Goal: Task Accomplishment & Management: Manage account settings

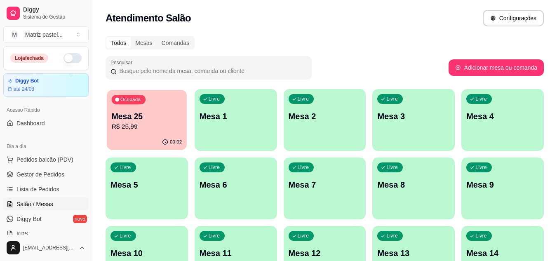
click at [161, 118] on p "Mesa 25" at bounding box center [147, 116] width 70 height 11
click at [161, 141] on div "00:02" at bounding box center [147, 142] width 80 height 16
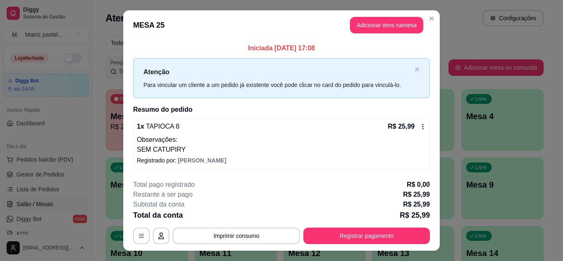
scroll to position [16, 0]
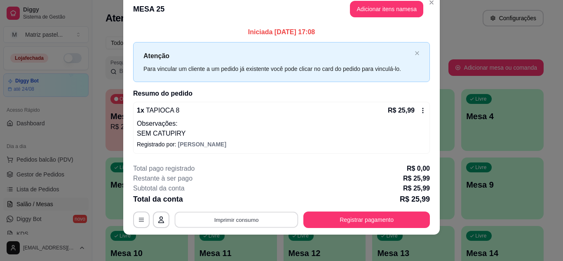
click at [218, 220] on button "Imprimir consumo" at bounding box center [237, 220] width 124 height 16
click at [240, 205] on button "IMPRESSORA" at bounding box center [236, 200] width 58 height 13
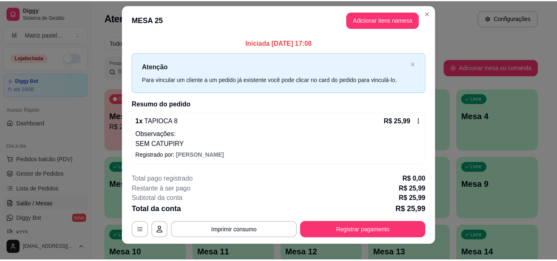
scroll to position [0, 0]
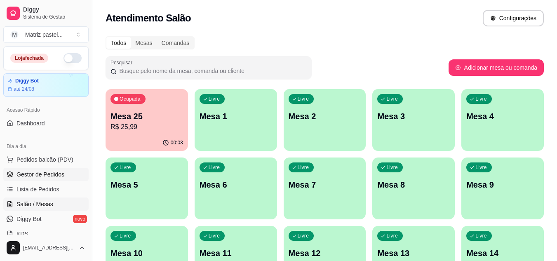
click at [23, 177] on span "Gestor de Pedidos" at bounding box center [40, 174] width 48 height 8
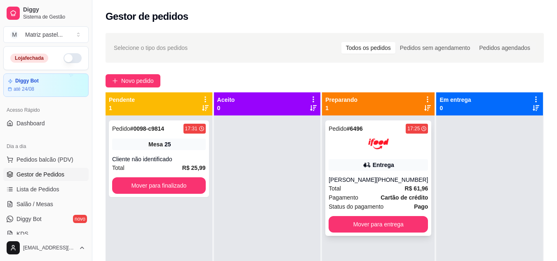
click at [373, 166] on div "Entrega" at bounding box center [382, 165] width 21 height 8
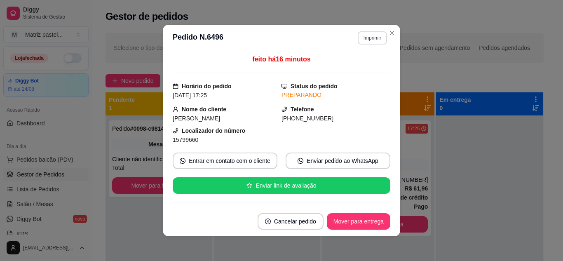
click at [363, 37] on button "Imprimir" at bounding box center [372, 37] width 29 height 13
click at [363, 62] on button "IMPRESSORA" at bounding box center [355, 66] width 60 height 13
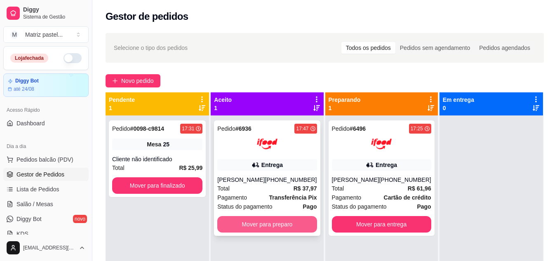
click at [263, 225] on button "Mover para preparo" at bounding box center [266, 224] width 99 height 16
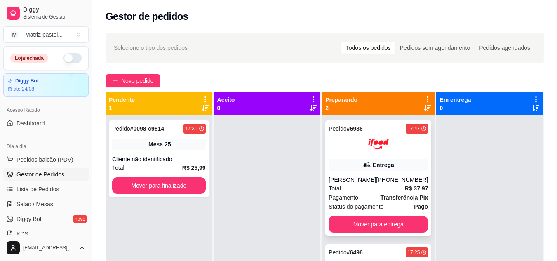
click at [386, 172] on div "Pedido # 6936 17:47 Entrega odilon araujo [PHONE_NUMBER] Total R$ 37,97 Pagamen…" at bounding box center [378, 177] width 106 height 115
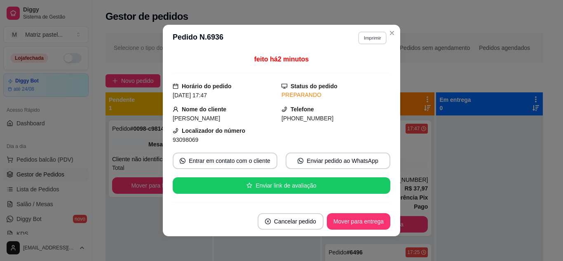
click at [366, 39] on button "Imprimir" at bounding box center [372, 37] width 28 height 13
click at [367, 63] on button "IMPRESSORA" at bounding box center [355, 66] width 60 height 13
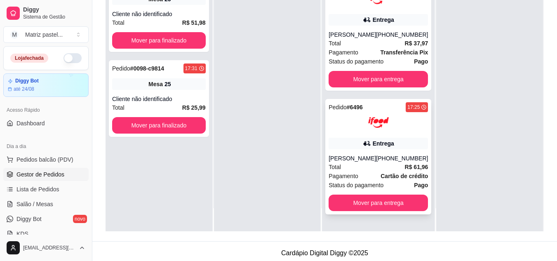
scroll to position [124, 0]
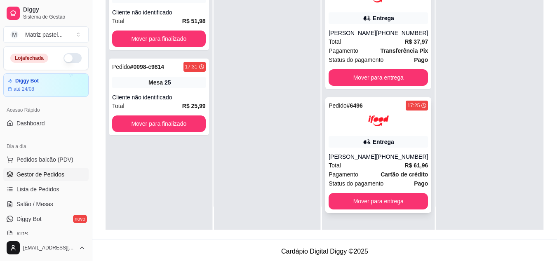
click at [356, 210] on div "Pedido # 6496 17:25 Entrega [PERSON_NAME] [PHONE_NUMBER] Total R$ 61,96 Pagamen…" at bounding box center [378, 154] width 106 height 115
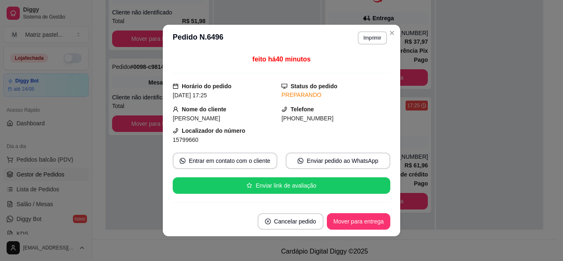
click at [365, 218] on button "Mover para entrega" at bounding box center [358, 221] width 63 height 16
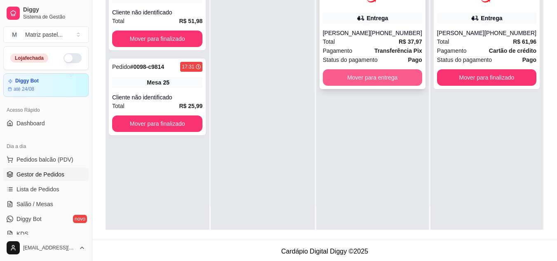
click at [386, 81] on button "Mover para entrega" at bounding box center [372, 77] width 99 height 16
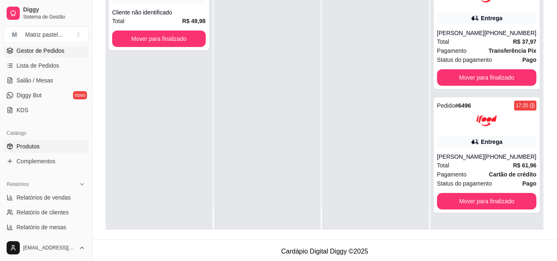
click at [40, 150] on link "Produtos" at bounding box center [45, 146] width 85 height 13
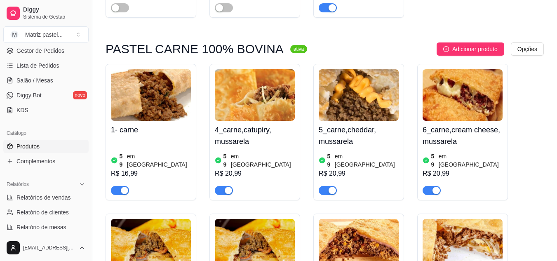
scroll to position [371, 0]
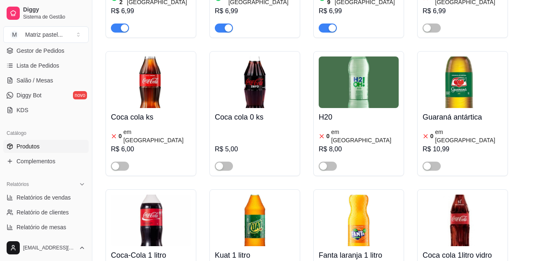
scroll to position [4445, 0]
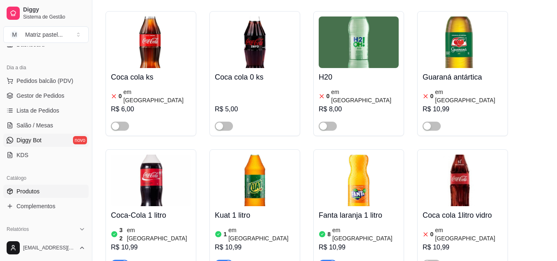
scroll to position [0, 0]
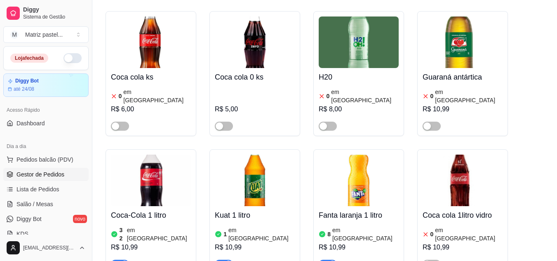
click at [39, 171] on span "Gestor de Pedidos" at bounding box center [40, 174] width 48 height 8
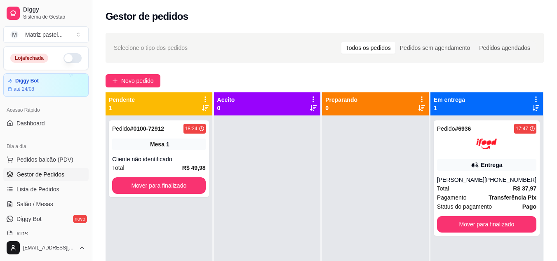
click at [65, 60] on button "button" at bounding box center [72, 58] width 18 height 10
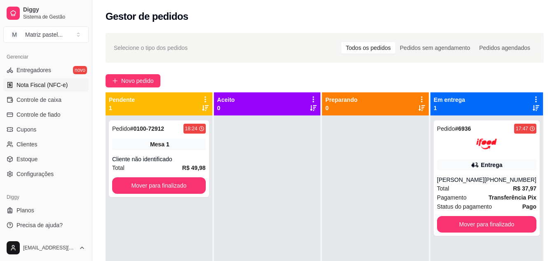
scroll to position [332, 0]
click at [46, 161] on link "Estoque" at bounding box center [45, 158] width 85 height 13
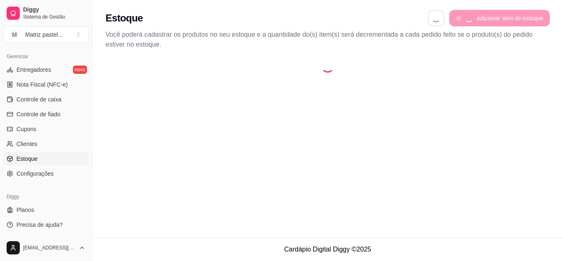
select select "QUANTITY_ORDER"
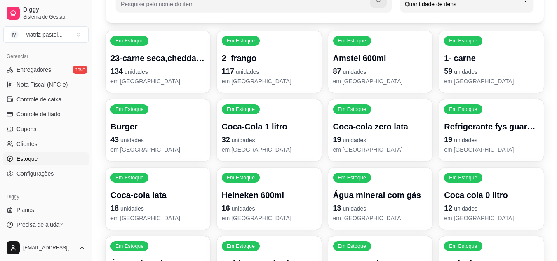
scroll to position [82, 0]
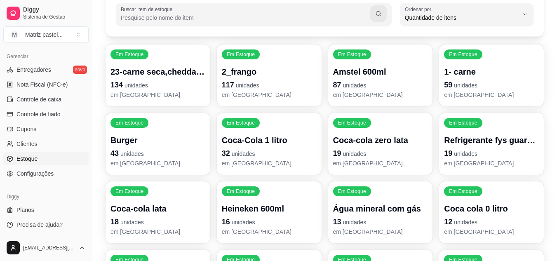
click at [185, 152] on p "43 unidades" at bounding box center [157, 153] width 95 height 12
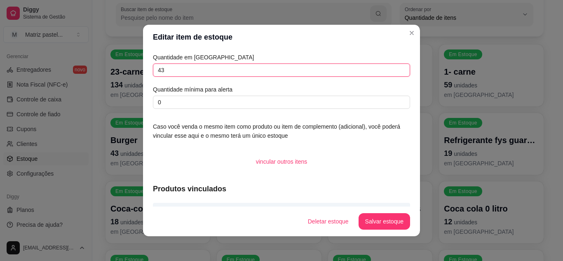
click at [196, 75] on input "43" at bounding box center [281, 69] width 257 height 13
type input "135"
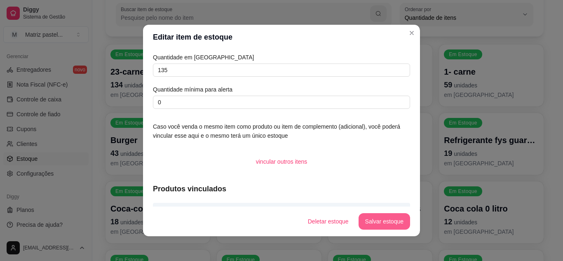
click at [385, 213] on footer "Deletar estoque Salvar estoque" at bounding box center [281, 221] width 277 height 30
click at [390, 221] on button "Salvar estoque" at bounding box center [383, 221] width 51 height 16
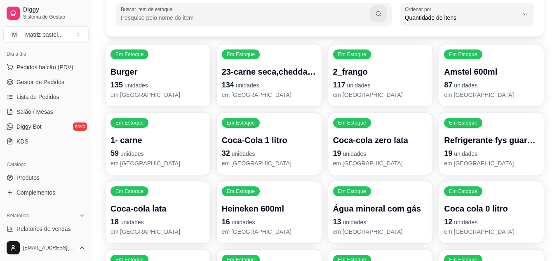
scroll to position [85, 0]
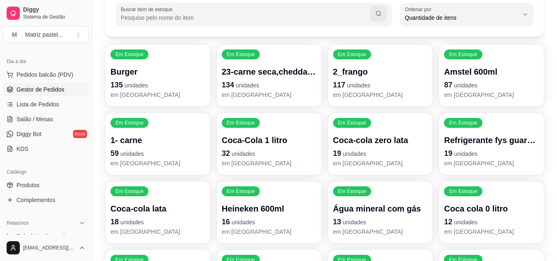
click at [51, 89] on span "Gestor de Pedidos" at bounding box center [40, 89] width 48 height 8
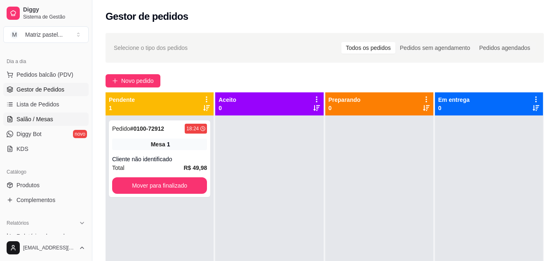
click at [40, 120] on span "Salão / Mesas" at bounding box center [34, 119] width 37 height 8
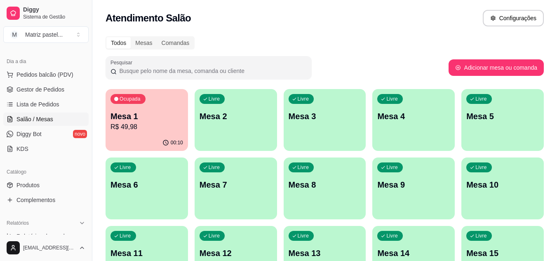
click at [145, 117] on p "Mesa 1" at bounding box center [146, 116] width 73 height 12
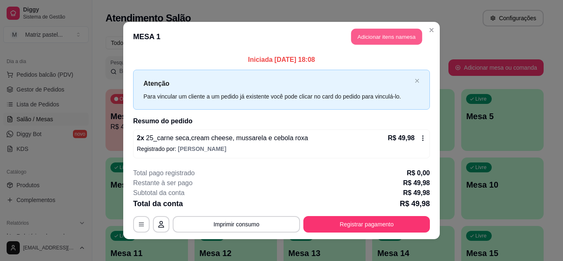
click at [380, 40] on button "Adicionar itens na mesa" at bounding box center [386, 37] width 71 height 16
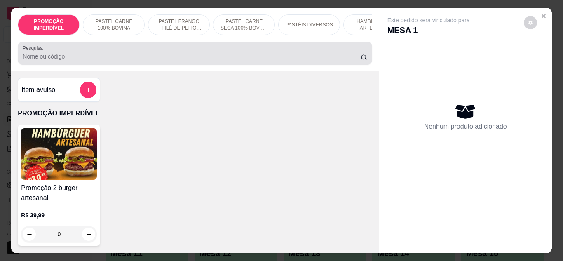
click at [183, 61] on input "Pesquisa" at bounding box center [192, 56] width 338 height 8
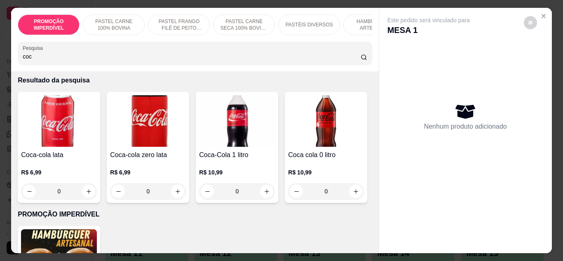
scroll to position [124, 0]
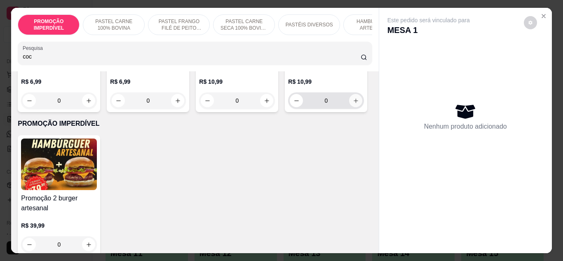
type input "coc"
click at [353, 104] on icon "increase-product-quantity" at bounding box center [356, 101] width 6 height 6
type input "1"
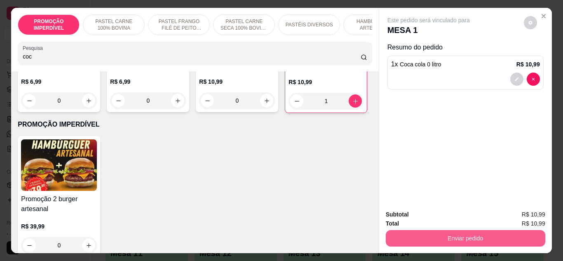
click at [396, 233] on button "Enviar pedido" at bounding box center [465, 238] width 159 height 16
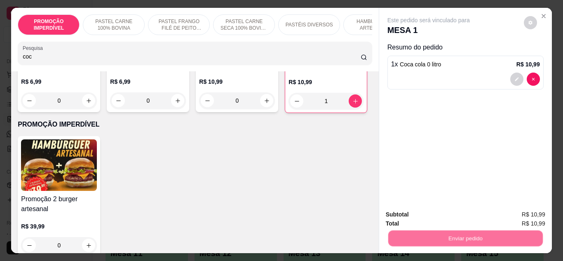
click at [406, 215] on button "Não registrar e enviar pedido" at bounding box center [438, 215] width 86 height 16
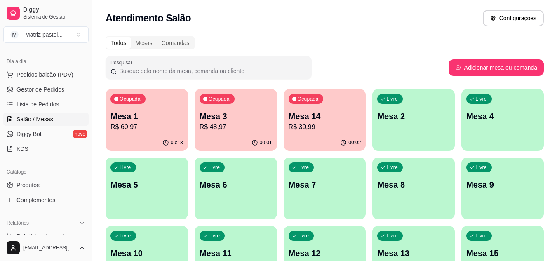
click at [192, 129] on div "Ocupada Mesa 1 R$ 60,97 00:13 Ocupada Mesa 3 R$ 48,97 00:01 Ocupada Mesa 14 R$ …" at bounding box center [324, 256] width 438 height 335
click at [216, 120] on p "Mesa 3" at bounding box center [235, 116] width 70 height 11
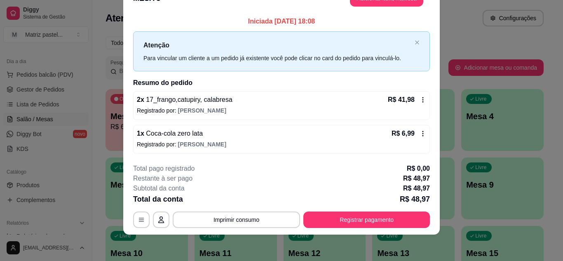
scroll to position [0, 0]
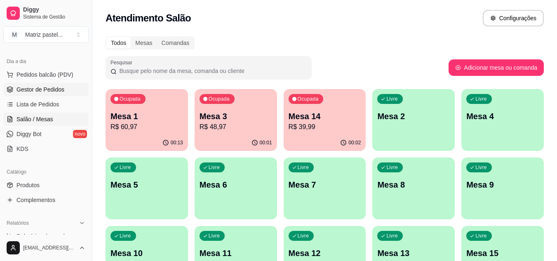
click at [63, 89] on link "Gestor de Pedidos" at bounding box center [45, 89] width 85 height 13
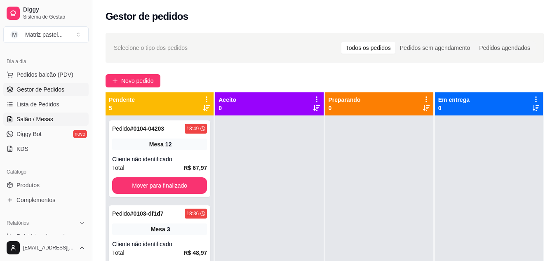
click at [45, 115] on span "Salão / Mesas" at bounding box center [34, 119] width 37 height 8
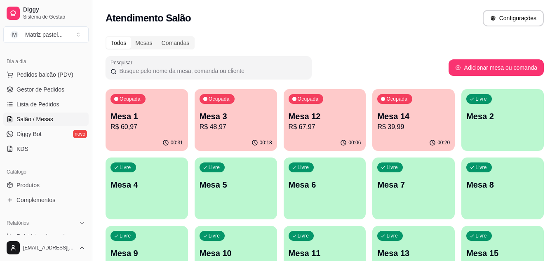
click at [168, 130] on p "R$ 60,97" at bounding box center [146, 127] width 73 height 10
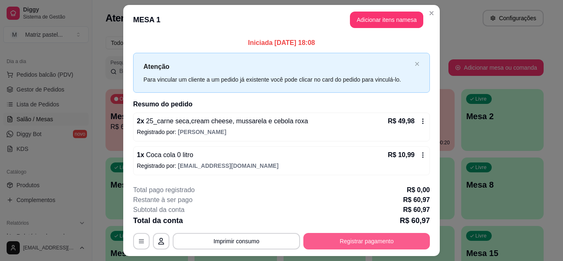
click at [351, 247] on button "Registrar pagamento" at bounding box center [366, 241] width 126 height 16
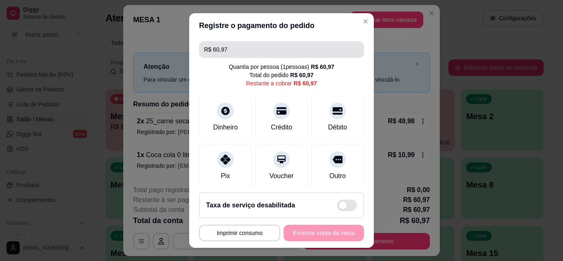
click at [250, 50] on input "R$ 60,97" at bounding box center [281, 49] width 155 height 16
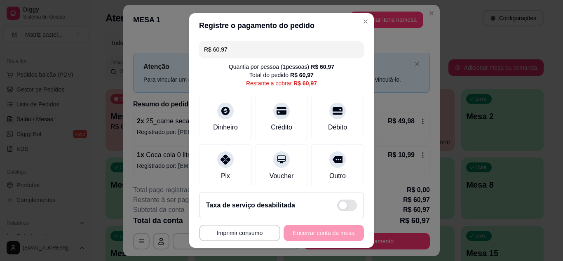
click at [250, 50] on input "R$ 60,97" at bounding box center [281, 49] width 155 height 16
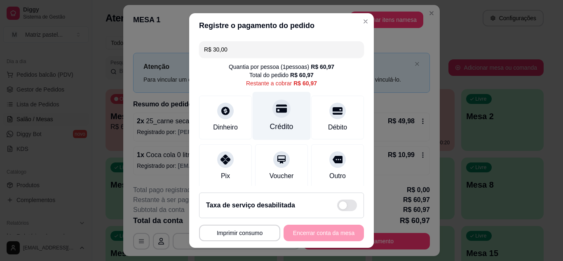
click at [270, 122] on div "Crédito" at bounding box center [281, 126] width 23 height 11
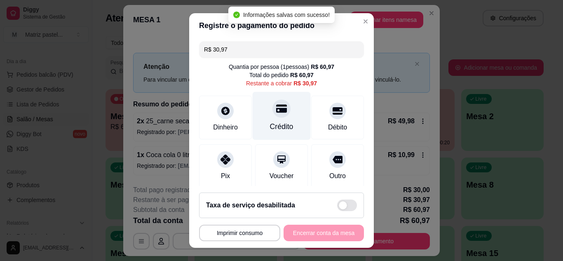
click at [270, 122] on div "Crédito" at bounding box center [281, 126] width 23 height 11
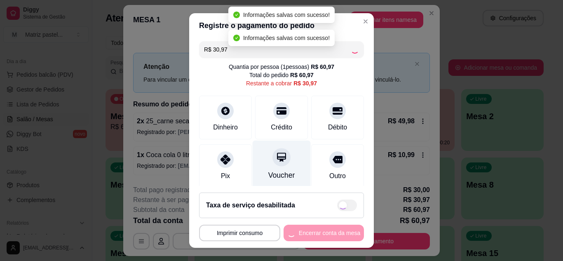
type input "R$ 0,00"
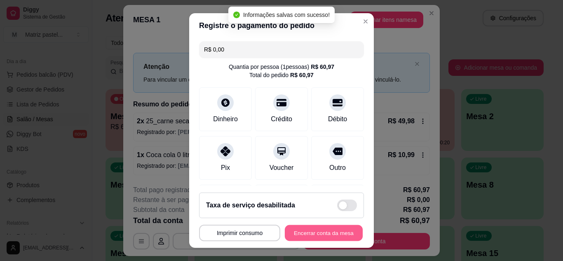
click at [300, 232] on button "Encerrar conta da mesa" at bounding box center [324, 233] width 78 height 16
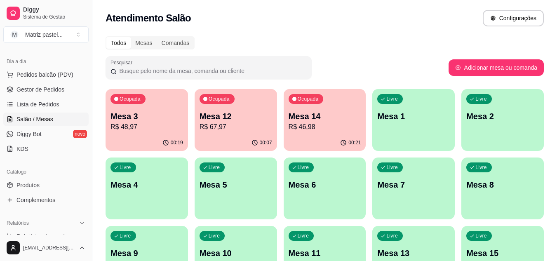
click at [141, 129] on p "R$ 48,97" at bounding box center [146, 127] width 73 height 10
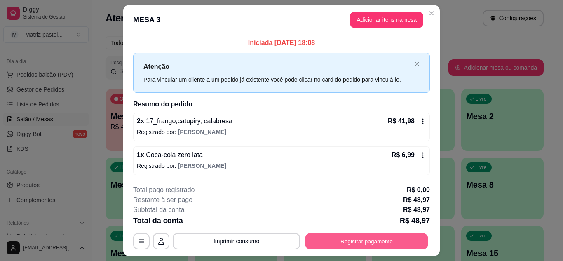
click at [349, 239] on button "Registrar pagamento" at bounding box center [366, 241] width 123 height 16
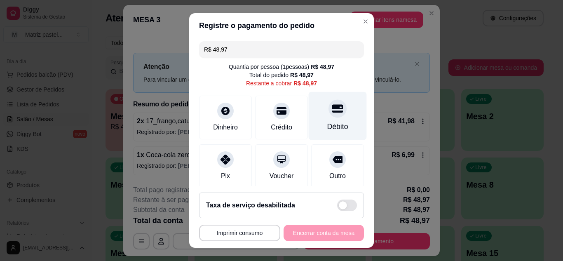
click at [333, 125] on div "Débito" at bounding box center [337, 126] width 21 height 11
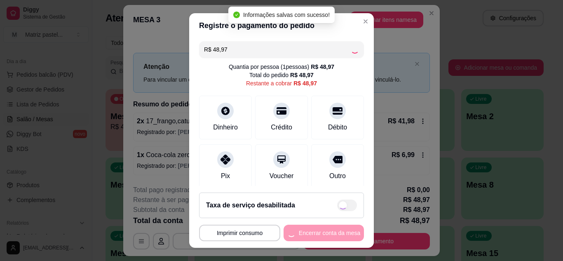
type input "R$ 0,00"
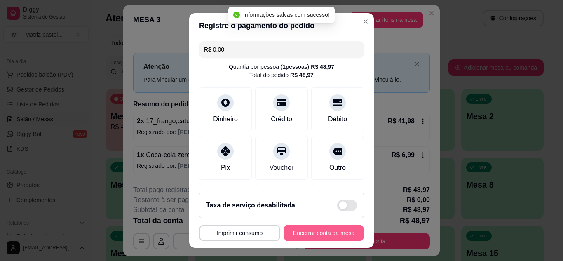
click at [320, 231] on button "Encerrar conta da mesa" at bounding box center [323, 233] width 80 height 16
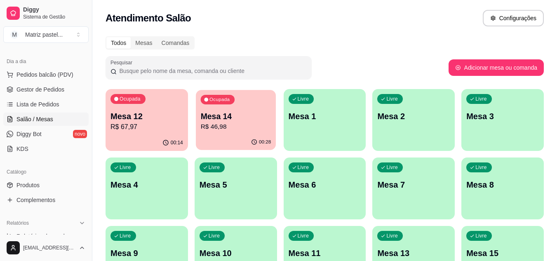
click at [241, 124] on p "R$ 46,98" at bounding box center [235, 126] width 70 height 9
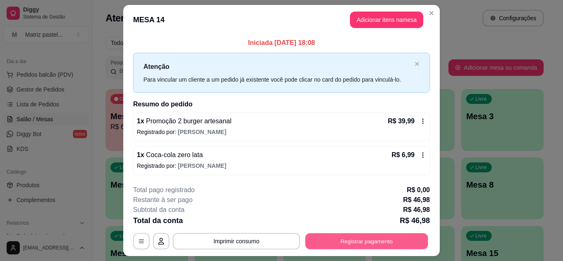
click at [405, 246] on button "Registrar pagamento" at bounding box center [366, 241] width 123 height 16
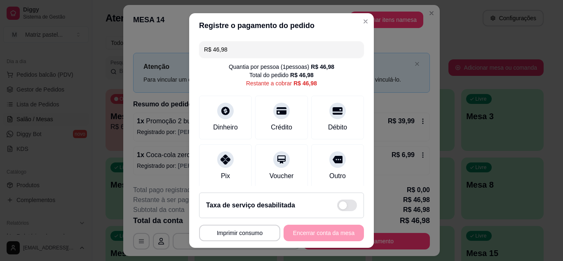
click at [241, 60] on div "R$ 46,98 Quantia por pessoa ( 1 pessoas) R$ 46,98 Total do pedido R$ 46,98 Rest…" at bounding box center [281, 112] width 185 height 148
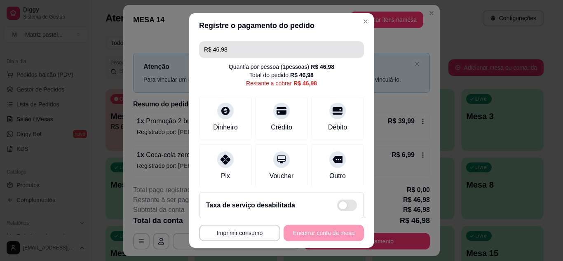
click at [241, 54] on input "R$ 46,98" at bounding box center [281, 49] width 155 height 16
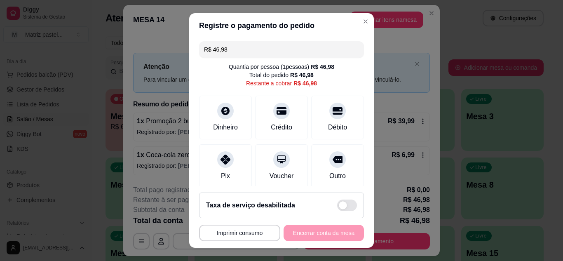
click at [241, 54] on input "R$ 46,98" at bounding box center [281, 49] width 155 height 16
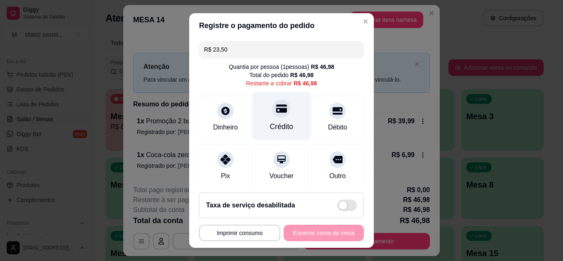
click at [267, 120] on div "Crédito" at bounding box center [282, 115] width 58 height 48
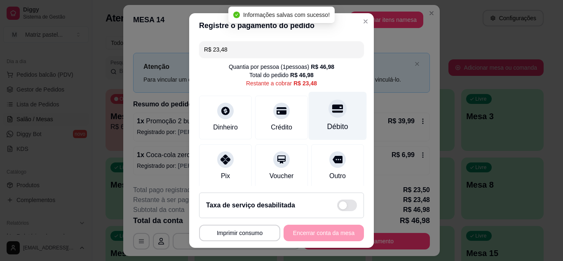
click at [332, 113] on icon at bounding box center [337, 108] width 11 height 11
type input "R$ 0,00"
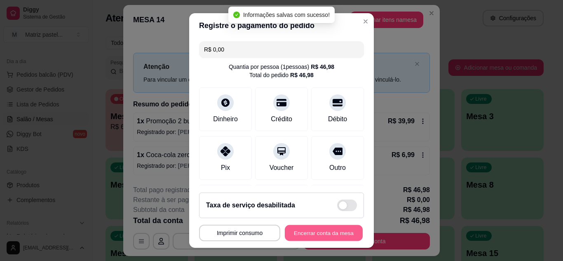
click at [320, 233] on button "Encerrar conta da mesa" at bounding box center [324, 233] width 78 height 16
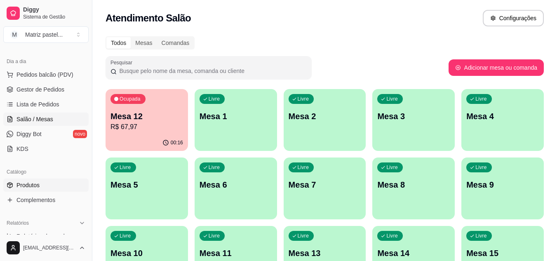
click at [23, 180] on link "Produtos" at bounding box center [45, 184] width 85 height 13
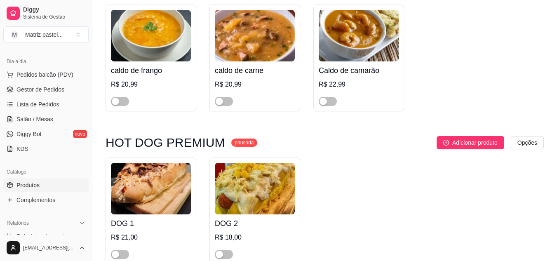
scroll to position [3316, 0]
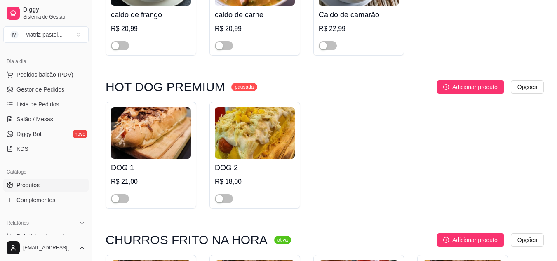
click at [40, 89] on span "Gestor de Pedidos" at bounding box center [40, 89] width 48 height 8
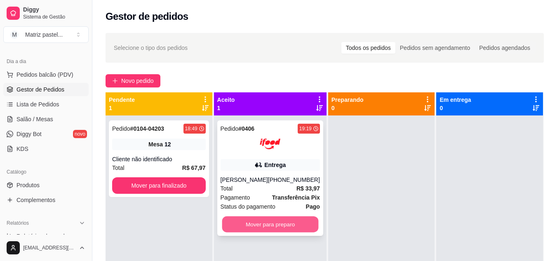
click at [265, 228] on button "Mover para preparo" at bounding box center [270, 224] width 96 height 16
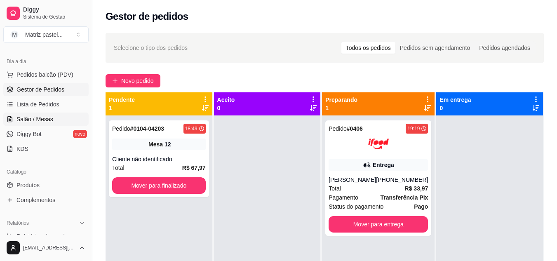
click at [37, 122] on span "Salão / Mesas" at bounding box center [34, 119] width 37 height 8
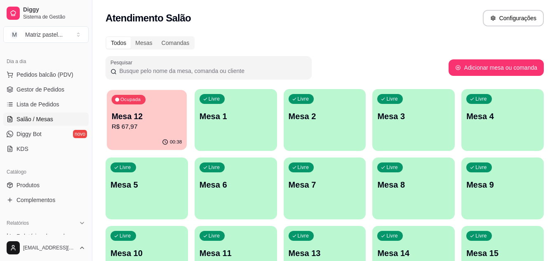
click at [166, 126] on p "R$ 67,97" at bounding box center [147, 126] width 70 height 9
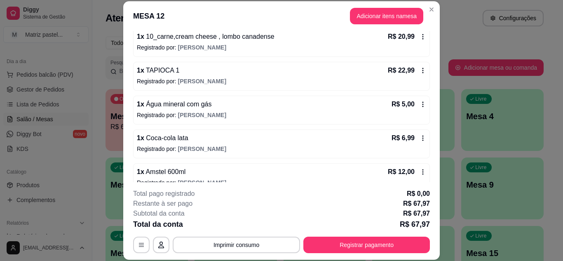
scroll to position [94, 0]
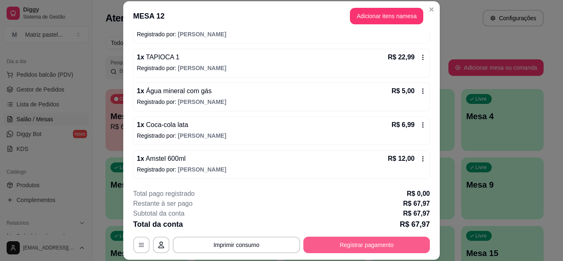
click at [403, 239] on button "Registrar pagamento" at bounding box center [366, 244] width 126 height 16
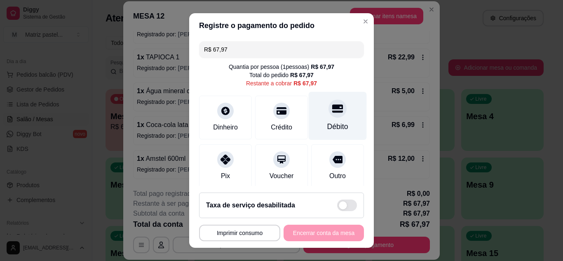
click at [327, 127] on div "Débito" at bounding box center [337, 126] width 21 height 11
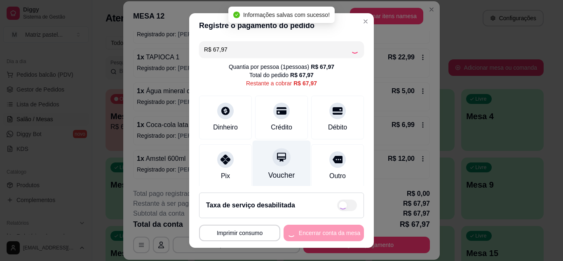
type input "R$ 0,00"
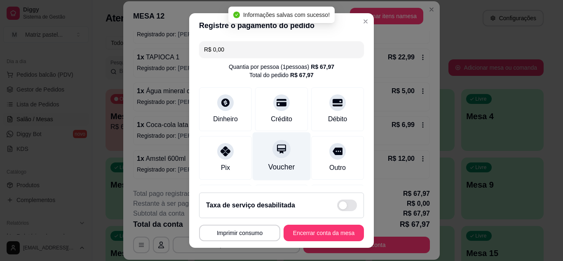
scroll to position [98, 0]
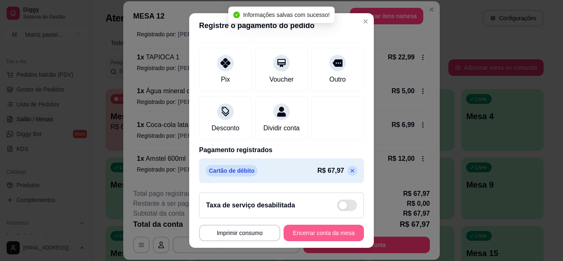
click at [330, 231] on button "Encerrar conta da mesa" at bounding box center [323, 233] width 80 height 16
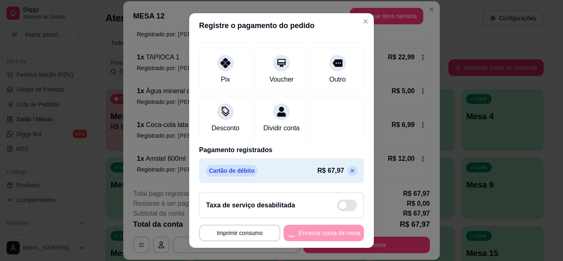
scroll to position [0, 0]
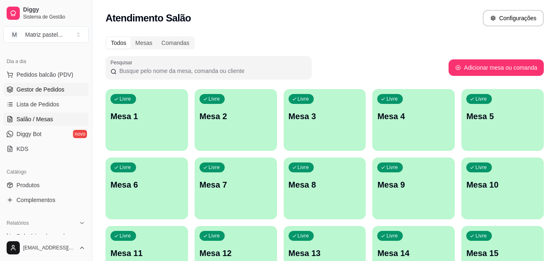
click at [49, 90] on span "Gestor de Pedidos" at bounding box center [40, 89] width 48 height 8
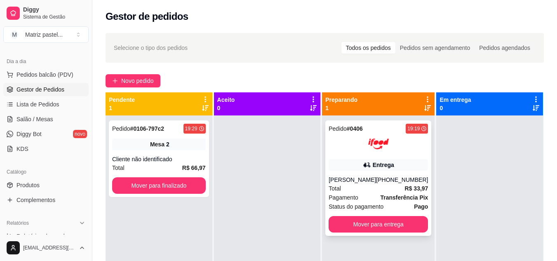
click at [392, 175] on div "Pedido # 0406 19:19 Entrega [PERSON_NAME] [PHONE_NUMBER] Total R$ 33,97 Pagamen…" at bounding box center [378, 177] width 106 height 115
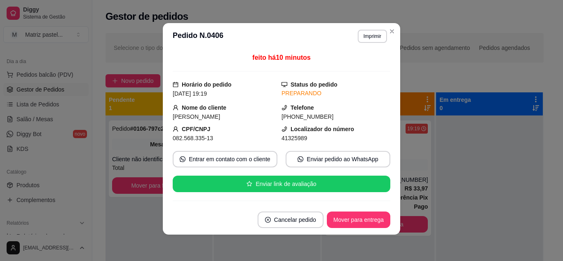
scroll to position [41, 0]
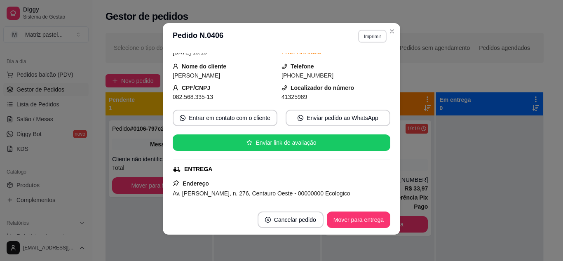
click at [363, 39] on button "Imprimir" at bounding box center [372, 36] width 28 height 13
click at [363, 65] on button "IMPRESSORA" at bounding box center [355, 65] width 58 height 13
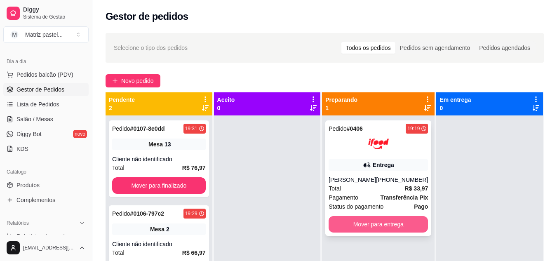
click at [389, 222] on button "Mover para entrega" at bounding box center [377, 224] width 99 height 16
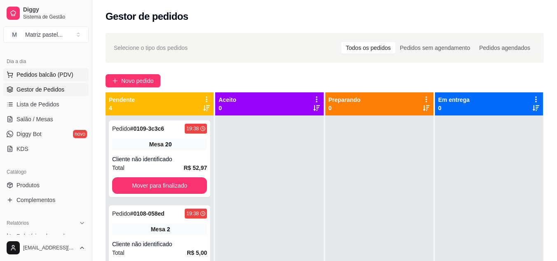
click at [40, 77] on span "Pedidos balcão (PDV)" at bounding box center [44, 74] width 57 height 8
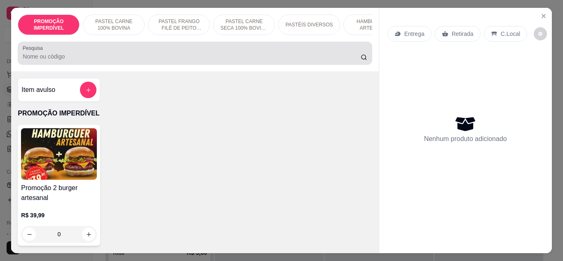
click at [98, 58] on input "Pesquisa" at bounding box center [192, 56] width 338 height 8
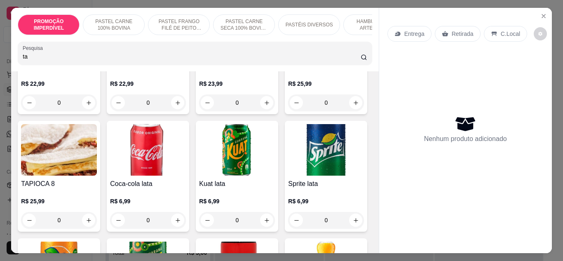
scroll to position [247, 0]
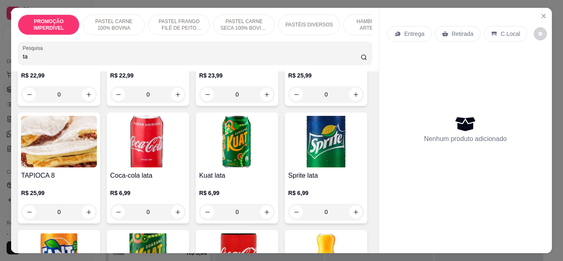
type input "ta"
click at [97, 214] on div "0" at bounding box center [59, 212] width 76 height 16
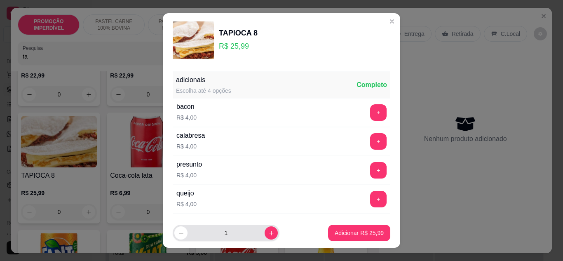
click at [267, 232] on button "increase-product-quantity" at bounding box center [270, 232] width 13 height 13
type input "2"
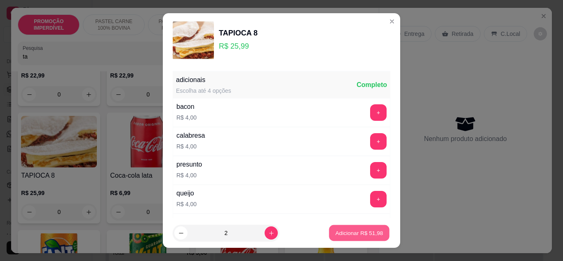
click at [341, 236] on p "Adicionar R$ 51,98" at bounding box center [359, 233] width 48 height 8
type input "2"
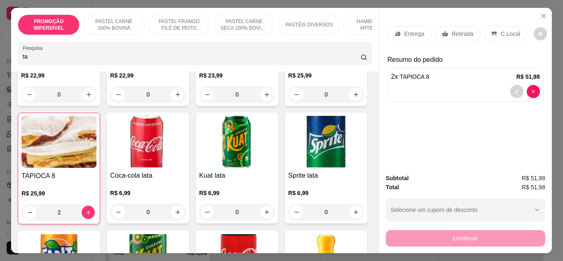
click at [411, 31] on p "Entrega" at bounding box center [414, 34] width 20 height 8
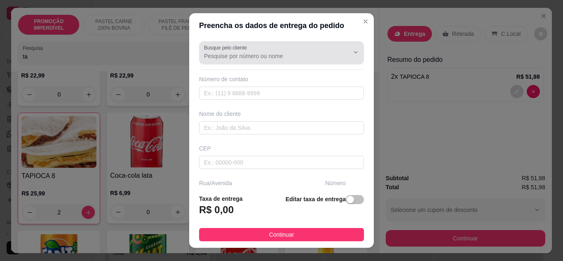
click at [255, 62] on div "Busque pelo cliente" at bounding box center [281, 52] width 165 height 23
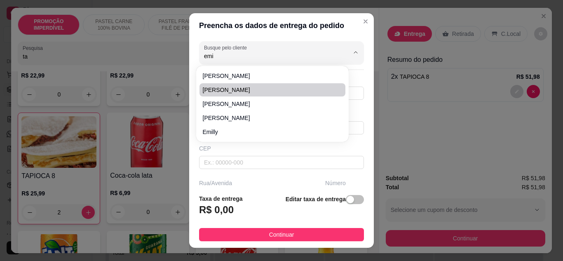
click at [258, 87] on span "[PERSON_NAME]" at bounding box center [268, 90] width 131 height 8
type input "[PERSON_NAME]"
type input "7196902317"
type input "[PERSON_NAME]"
type input "rua [DATE]"
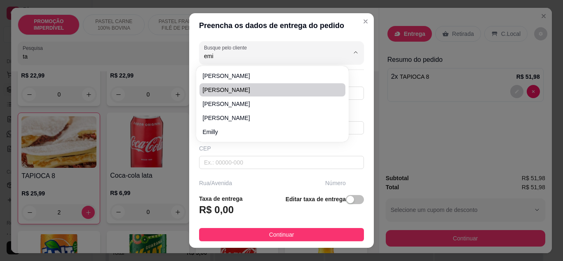
type input "ap 81"
type input "Eunápolis"
type input "encima da artcoco"
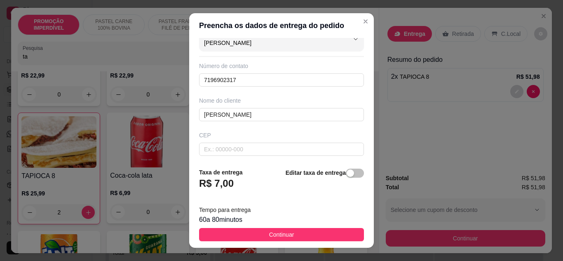
scroll to position [0, 0]
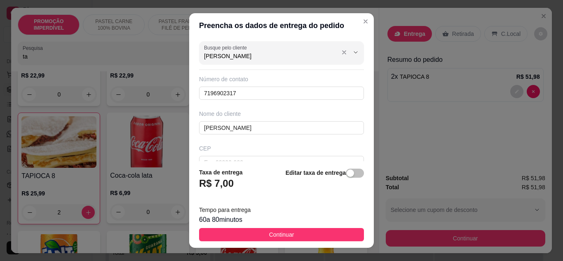
click at [262, 59] on input "[PERSON_NAME]" at bounding box center [270, 56] width 132 height 8
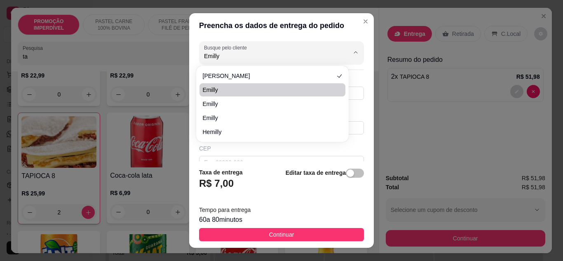
click at [245, 89] on span "emilly" at bounding box center [268, 90] width 131 height 8
type input "emilly"
type input "999669744"
type input "emilly"
type input "av norte sul"
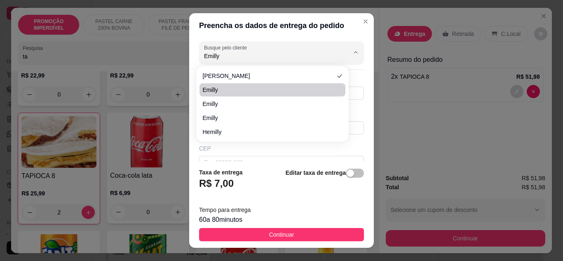
type input "acaraje da [PERSON_NAME]"
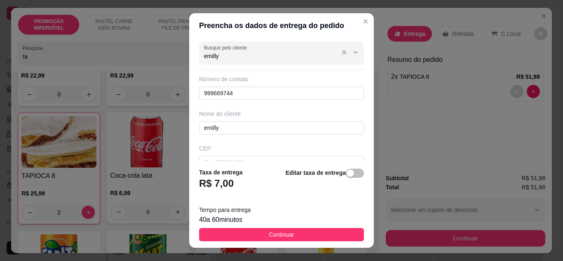
type input "emilly"
click at [260, 61] on div "emilly" at bounding box center [281, 52] width 155 height 16
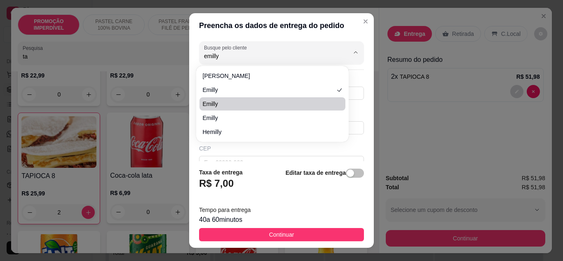
click at [253, 99] on li "emilly" at bounding box center [272, 103] width 146 height 13
type input "73999669744"
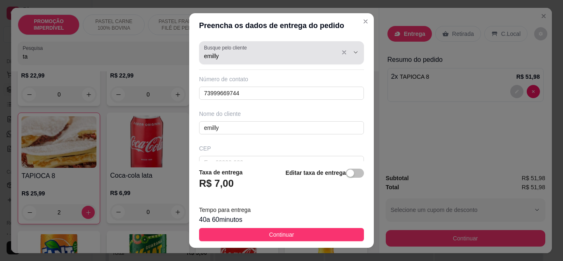
click at [265, 63] on div "Busque pelo cliente [PERSON_NAME]" at bounding box center [281, 52] width 165 height 23
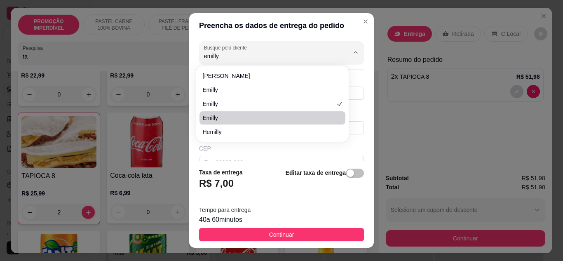
click at [262, 117] on span "Emilly" at bounding box center [268, 118] width 131 height 8
type input "Emilly"
type input "7382087470"
type input "Emilly"
type input "travessa [GEOGRAPHIC_DATA]"
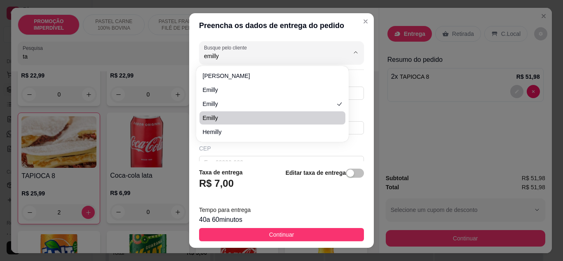
type input "503"
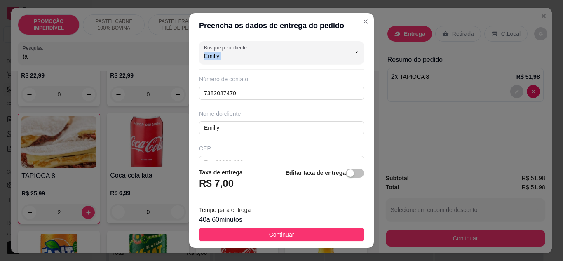
drag, startPoint x: 260, startPoint y: 62, endPoint x: 183, endPoint y: 73, distance: 78.7
click at [183, 73] on div "Preencha os dados de entrega do pedido Busque pelo cliente Emilly Número de con…" at bounding box center [281, 130] width 563 height 261
drag, startPoint x: 230, startPoint y: 60, endPoint x: 191, endPoint y: 67, distance: 40.2
click at [191, 67] on div "Busque pelo cliente Emilly Número de contato 7382087470 Nome do cliente [PERSON…" at bounding box center [281, 100] width 185 height 124
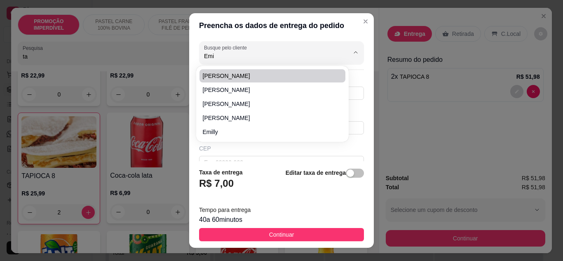
click at [246, 78] on span "[PERSON_NAME]" at bounding box center [268, 76] width 131 height 8
type input "[PERSON_NAME]"
type input "7399004134"
type input "[PERSON_NAME]"
type input "rua bom sossego"
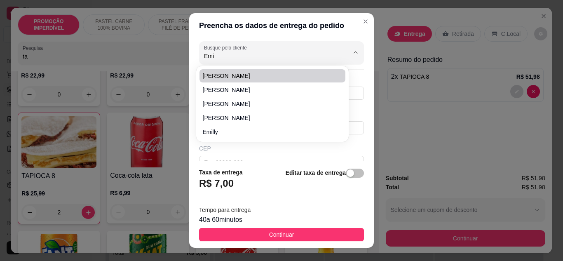
type input "43"
type input "Ao lado do Bilu som"
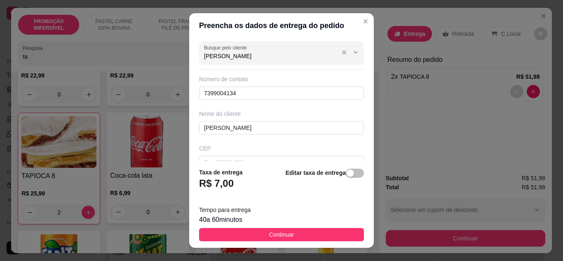
click at [267, 60] on div "[PERSON_NAME]" at bounding box center [281, 52] width 155 height 16
drag, startPoint x: 267, startPoint y: 60, endPoint x: 202, endPoint y: 68, distance: 65.2
click at [202, 68] on div "Busque pelo cliente Emidia Lima Número de contato 7399004134 Nome do cliente Em…" at bounding box center [281, 100] width 185 height 124
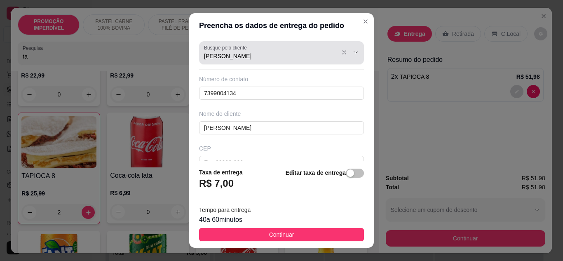
click at [235, 51] on div "Busque pelo cliente [PERSON_NAME]" at bounding box center [281, 52] width 165 height 23
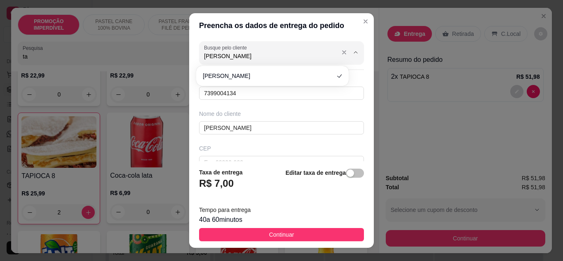
click at [235, 54] on input "[PERSON_NAME]" at bounding box center [270, 56] width 132 height 8
drag, startPoint x: 234, startPoint y: 54, endPoint x: 204, endPoint y: 59, distance: 30.6
click at [204, 59] on input "[PERSON_NAME]" at bounding box center [270, 56] width 132 height 8
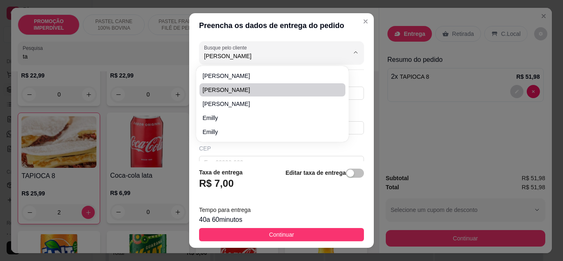
click at [235, 88] on span "[PERSON_NAME]" at bounding box center [268, 90] width 131 height 8
type input "[PERSON_NAME]"
type input "71996902317"
type input "[PERSON_NAME]"
type input "[DATE]"
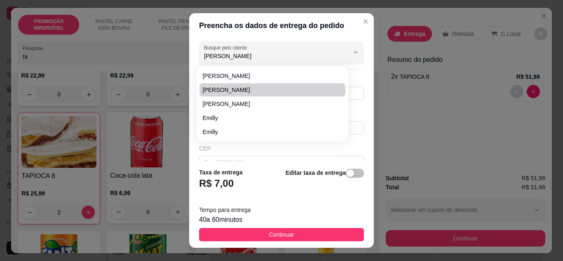
type input "81"
type input "Prédio em cima da Art Coco em frente ao SAC"
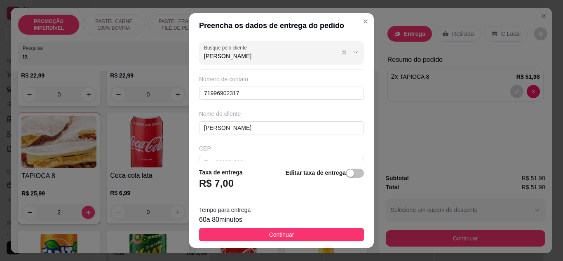
click at [234, 61] on div "Busque pelo cliente [PERSON_NAME]" at bounding box center [281, 52] width 165 height 23
drag, startPoint x: 234, startPoint y: 60, endPoint x: 191, endPoint y: 66, distance: 43.7
click at [191, 66] on div "Busque pelo cliente [PERSON_NAME] Número de contato 71996902317 Nome do cliente…" at bounding box center [281, 100] width 185 height 124
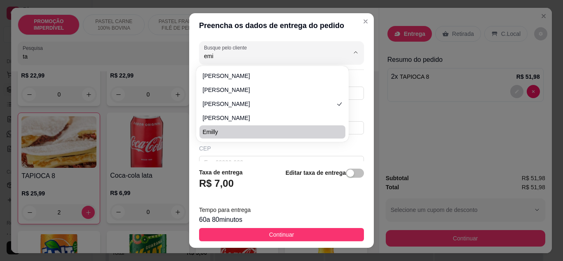
click at [250, 133] on span "emilly" at bounding box center [268, 132] width 131 height 8
type input "emilly"
type input "999669744"
type input "emilly"
type input "av norte sul"
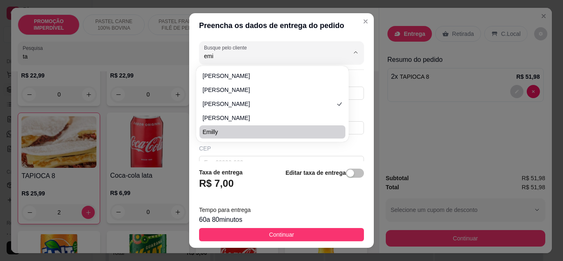
type input "acaraje da [PERSON_NAME]"
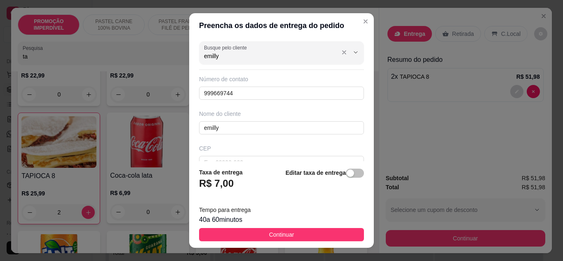
click at [243, 57] on input "emilly" at bounding box center [270, 56] width 132 height 8
type input "emilly"
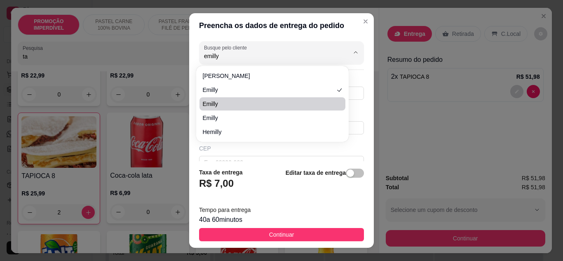
click at [248, 99] on li "emilly" at bounding box center [272, 103] width 146 height 13
type input "73999669744"
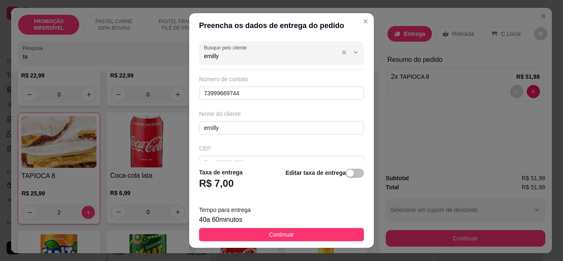
click at [259, 59] on input "emilly" at bounding box center [270, 56] width 132 height 8
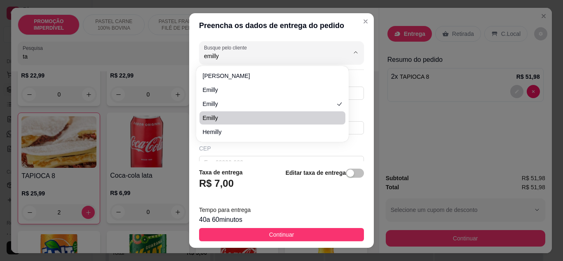
click at [262, 113] on li "Emilly" at bounding box center [272, 117] width 146 height 13
type input "Emilly"
type input "7382087470"
type input "Emilly"
type input "travessa [GEOGRAPHIC_DATA]"
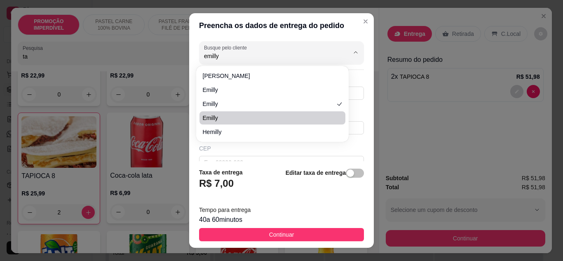
type input "503"
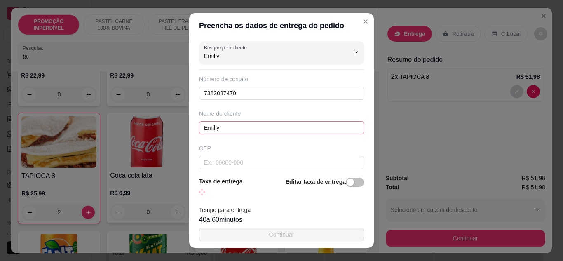
scroll to position [82, 0]
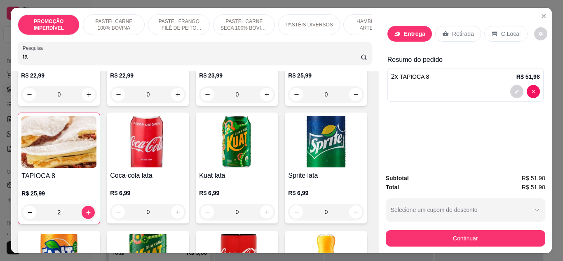
click at [419, 31] on p "Entrega" at bounding box center [414, 34] width 21 height 8
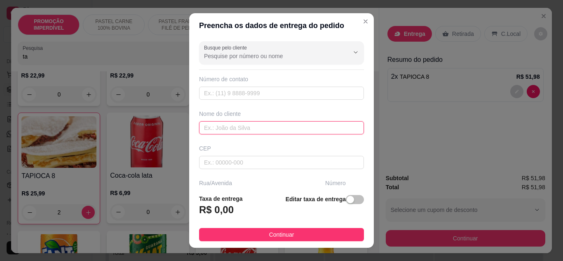
click at [274, 128] on input "text" at bounding box center [281, 127] width 165 height 13
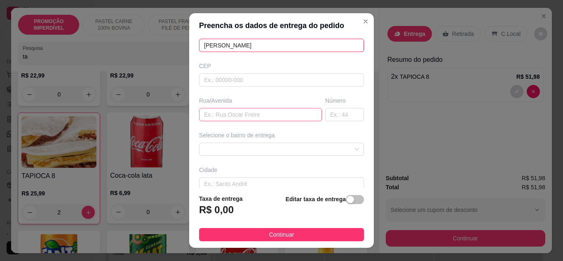
type input "[PERSON_NAME]"
click at [228, 117] on input "text" at bounding box center [260, 114] width 123 height 13
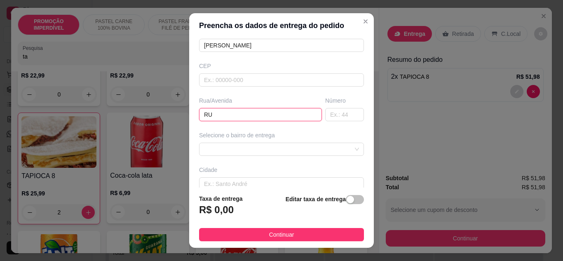
type input "RUA"
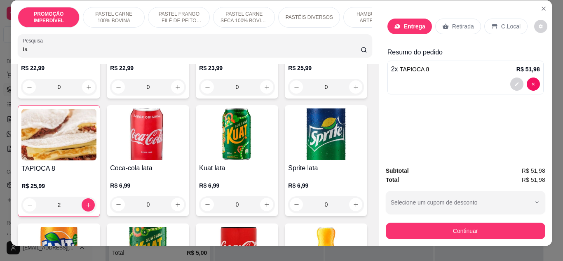
scroll to position [0, 0]
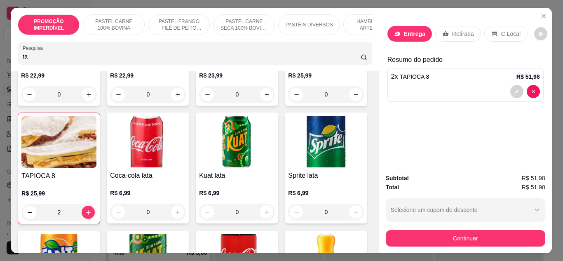
click at [405, 26] on div "Entrega" at bounding box center [409, 34] width 44 height 16
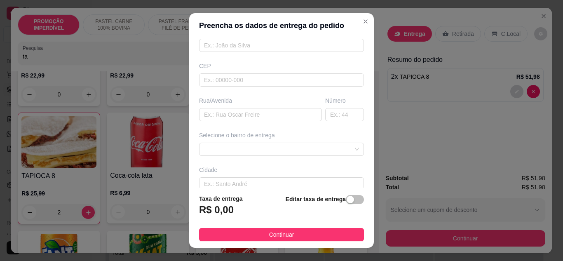
scroll to position [41, 0]
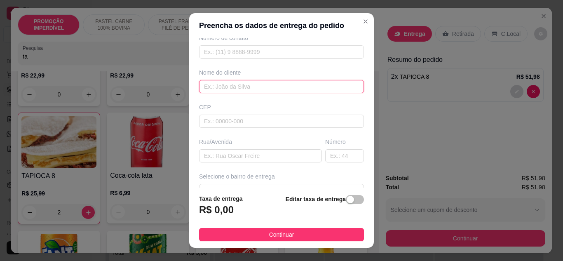
click at [232, 87] on input "text" at bounding box center [281, 86] width 165 height 13
type input "e"
type input "EMILLY"
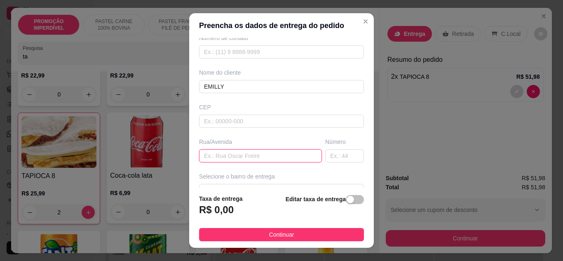
click at [227, 151] on input "text" at bounding box center [260, 155] width 123 height 13
click at [232, 146] on div "Rua/[GEOGRAPHIC_DATA]" at bounding box center [260, 150] width 126 height 25
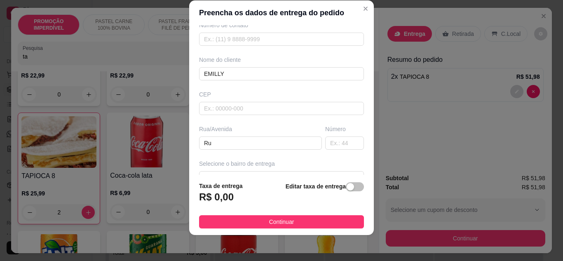
scroll to position [13, 0]
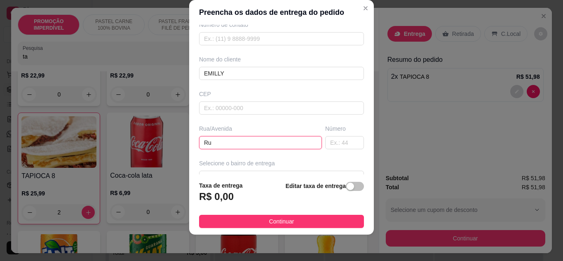
click at [232, 146] on input "Ru" at bounding box center [260, 142] width 123 height 13
type input "Rua dr [PERSON_NAME]"
click at [325, 137] on input "text" at bounding box center [344, 142] width 39 height 13
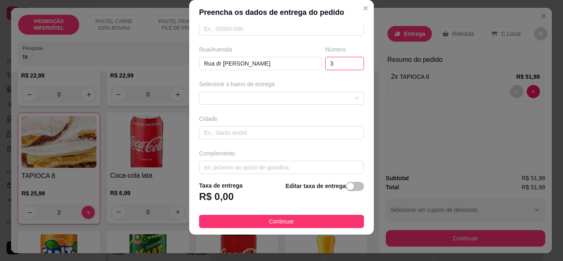
scroll to position [124, 0]
click at [276, 98] on div "6350873a0b939f714563a481 635091786ca8e8df49de3dc0 Alamar - [GEOGRAPHIC_DATA] - …" at bounding box center [281, 94] width 165 height 13
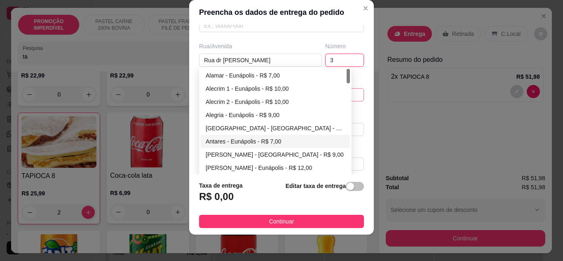
scroll to position [41, 0]
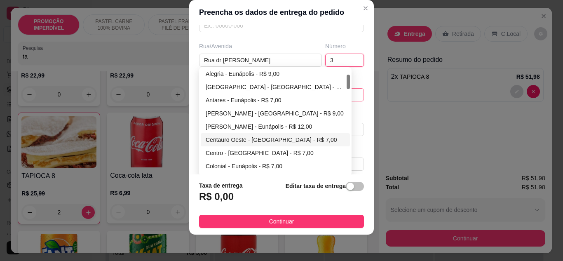
type input "3"
click at [244, 137] on div "Centauro Oeste - [GEOGRAPHIC_DATA] - R$ 7,00" at bounding box center [275, 139] width 139 height 9
type input "Eunápolis"
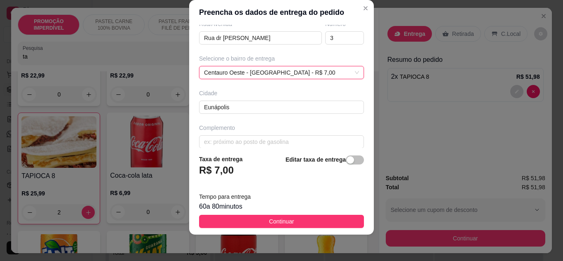
scroll to position [154, 0]
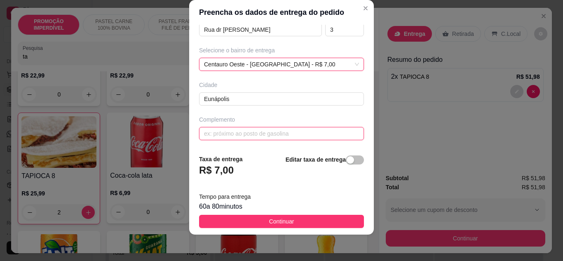
click at [241, 139] on input "text" at bounding box center [281, 133] width 165 height 13
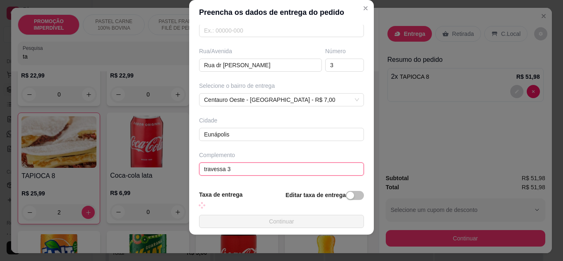
scroll to position [119, 0]
type input "travessa 3"
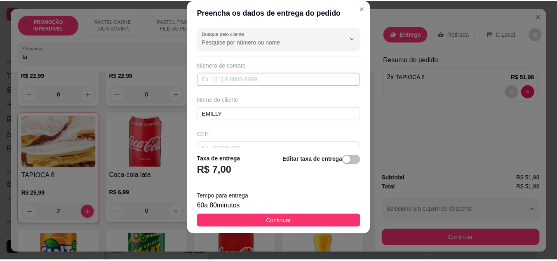
scroll to position [0, 0]
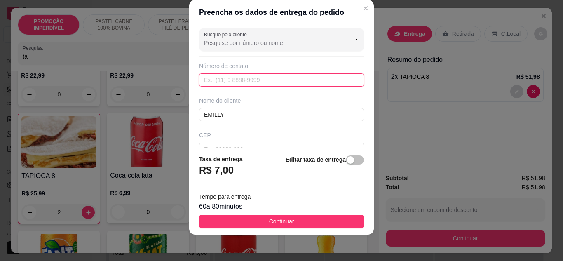
click at [240, 85] on input "text" at bounding box center [281, 79] width 165 height 13
paste input "[PHONE_NUMBER]"
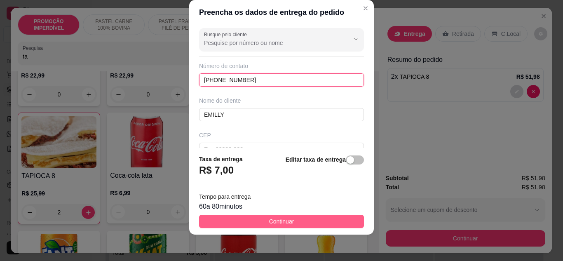
type input "[PHONE_NUMBER]"
click at [316, 221] on button "Continuar" at bounding box center [281, 221] width 165 height 13
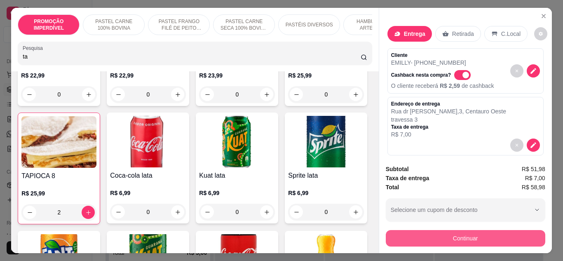
click at [454, 241] on button "Continuar" at bounding box center [465, 238] width 159 height 16
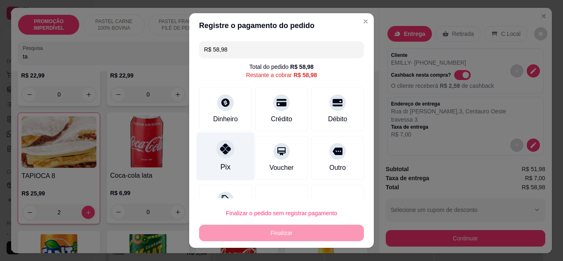
click at [228, 158] on div "Pix" at bounding box center [226, 156] width 58 height 48
type input "R$ 0,00"
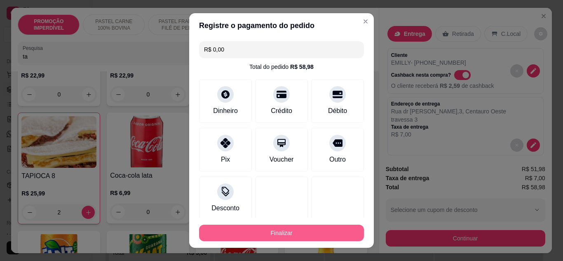
click at [294, 227] on button "Finalizar" at bounding box center [281, 233] width 165 height 16
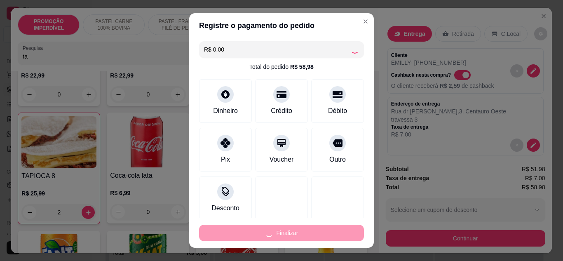
type input "0"
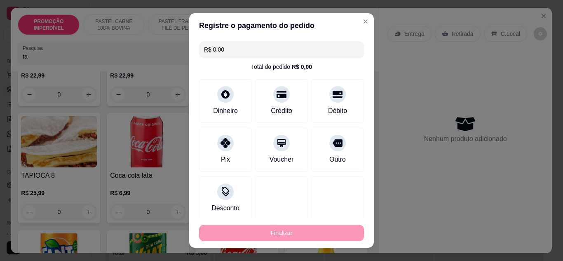
type input "-R$ 58,98"
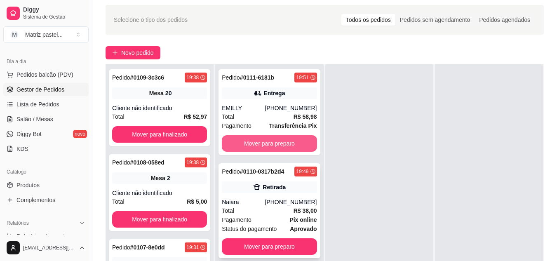
scroll to position [41, 0]
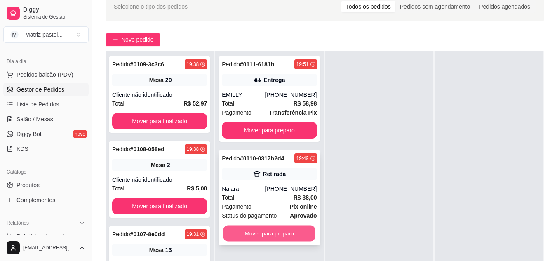
click at [262, 231] on button "Mover para preparo" at bounding box center [269, 233] width 92 height 16
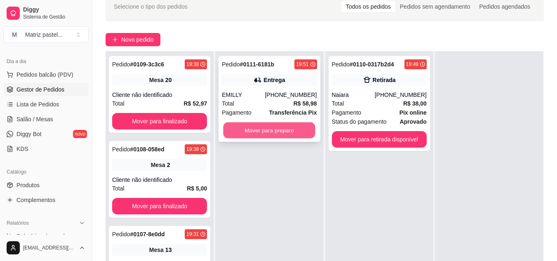
click at [269, 126] on button "Mover para preparo" at bounding box center [269, 130] width 92 height 16
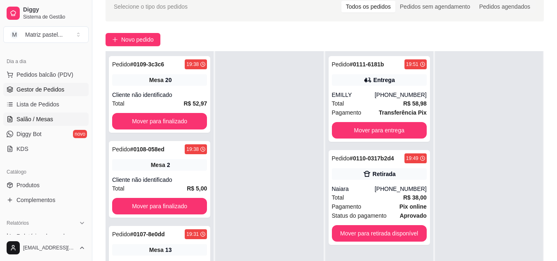
click at [55, 119] on link "Salão / Mesas" at bounding box center [45, 118] width 85 height 13
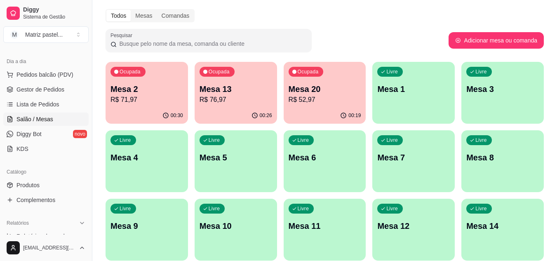
scroll to position [41, 0]
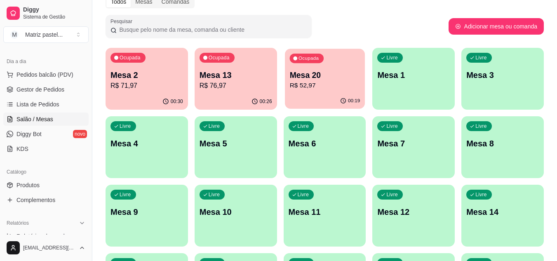
click at [323, 90] on p "R$ 52,97" at bounding box center [324, 85] width 70 height 9
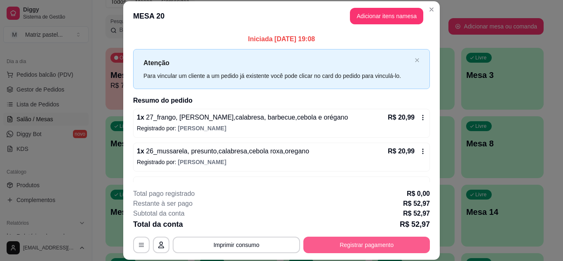
click at [338, 247] on button "Registrar pagamento" at bounding box center [366, 244] width 126 height 16
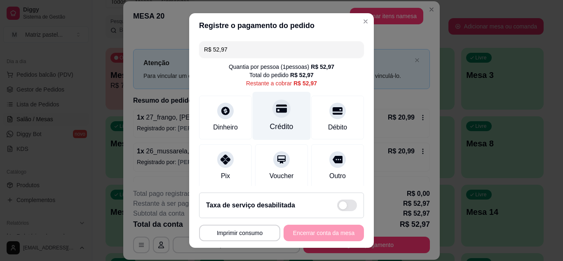
click at [278, 116] on div at bounding box center [281, 108] width 18 height 18
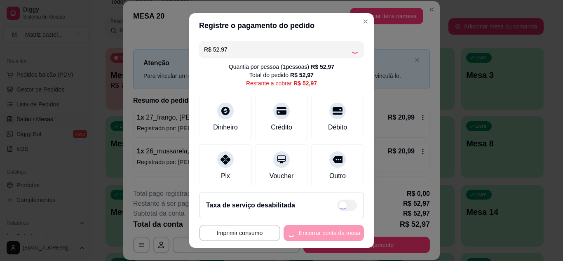
type input "R$ 0,00"
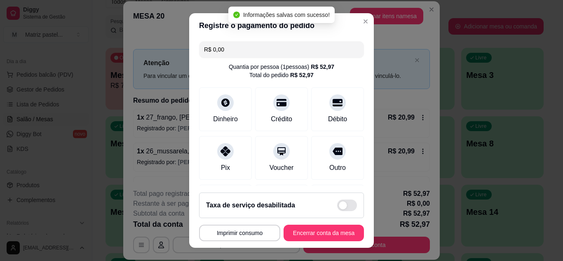
click at [314, 221] on footer "**********" at bounding box center [281, 217] width 185 height 62
click at [316, 228] on button "Encerrar conta da mesa" at bounding box center [323, 233] width 80 height 16
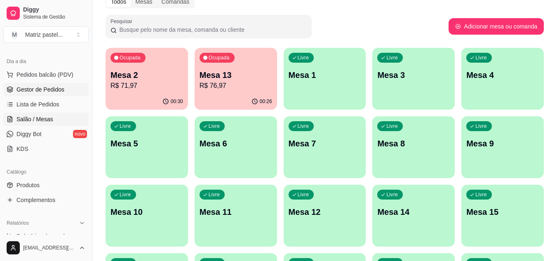
click at [70, 89] on link "Gestor de Pedidos" at bounding box center [45, 89] width 85 height 13
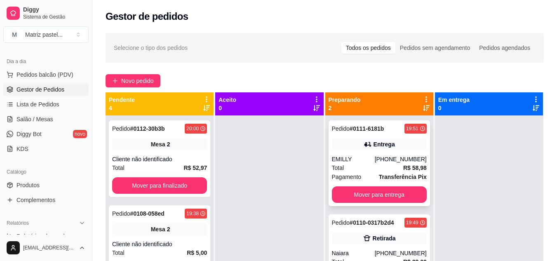
scroll to position [23, 0]
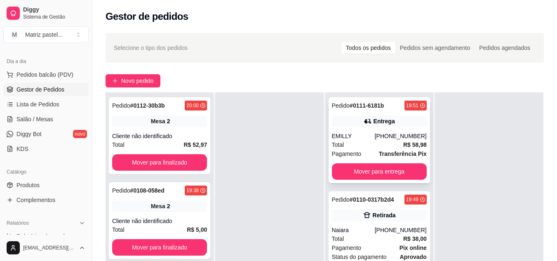
click at [380, 128] on div "Pedido # 0111-6181b 19:51 Entrega EMILLY [PHONE_NUMBER] Total R$ 58,98 Pagament…" at bounding box center [378, 140] width 101 height 86
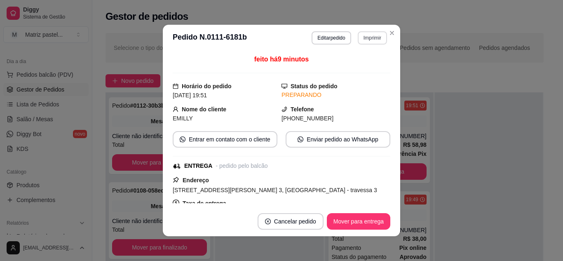
click at [365, 42] on button "Imprimir" at bounding box center [372, 37] width 29 height 13
click at [356, 70] on button "IMPRESSORA" at bounding box center [355, 66] width 60 height 13
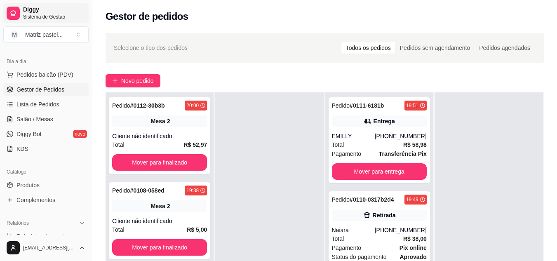
scroll to position [82, 0]
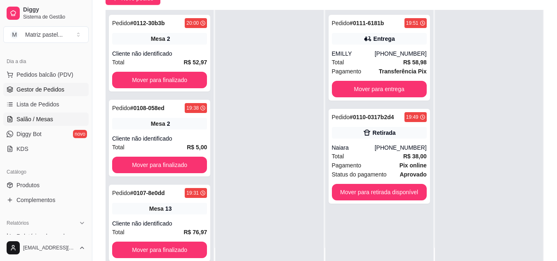
click at [15, 117] on link "Salão / Mesas" at bounding box center [45, 118] width 85 height 13
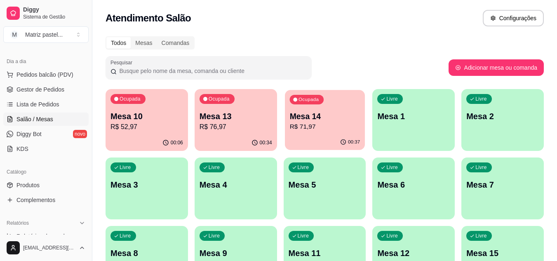
click at [343, 123] on p "R$ 71,97" at bounding box center [324, 126] width 70 height 9
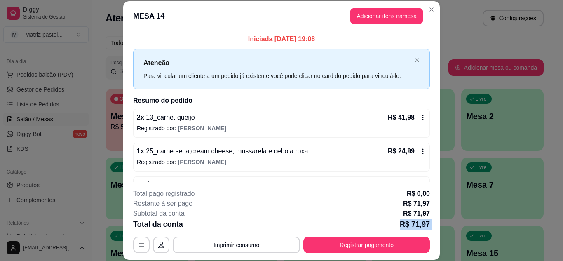
drag, startPoint x: 350, startPoint y: 228, endPoint x: 352, endPoint y: 233, distance: 5.2
click at [352, 233] on div "**********" at bounding box center [281, 221] width 297 height 64
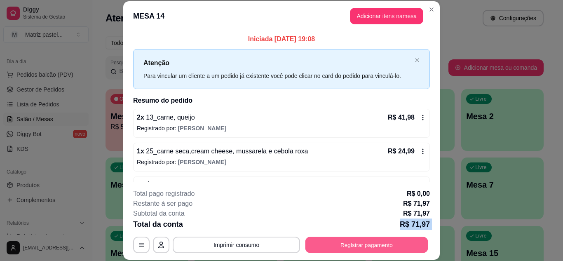
click at [356, 248] on button "Registrar pagamento" at bounding box center [366, 244] width 123 height 16
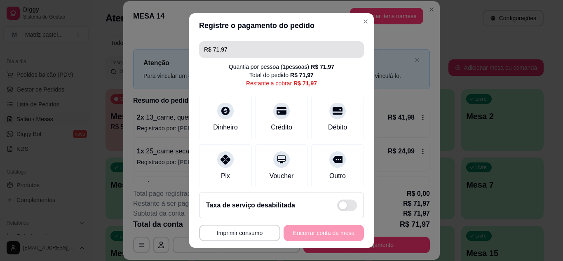
click at [255, 48] on input "R$ 71,97" at bounding box center [281, 49] width 155 height 16
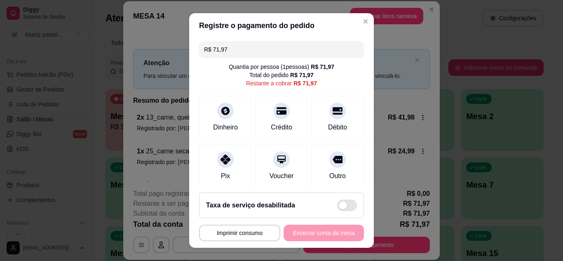
click at [255, 48] on input "R$ 71,97" at bounding box center [281, 49] width 155 height 16
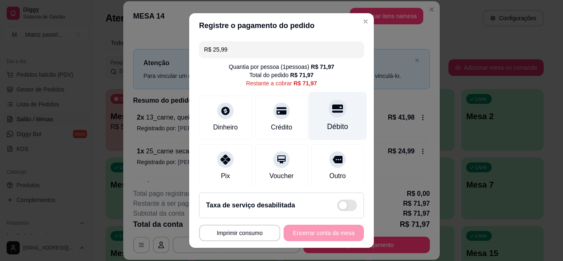
click at [321, 119] on div "Débito" at bounding box center [338, 115] width 58 height 48
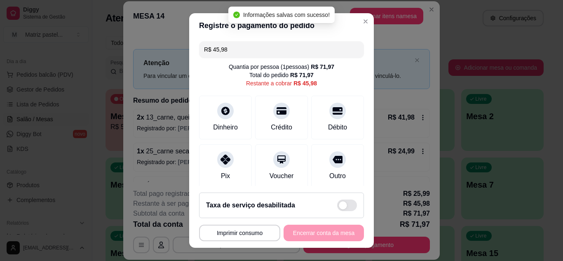
click at [263, 43] on input "R$ 45,98" at bounding box center [281, 49] width 155 height 16
click at [263, 44] on input "R$ 45,98" at bounding box center [281, 49] width 155 height 16
click at [262, 43] on input "R$ 45,98" at bounding box center [281, 49] width 155 height 16
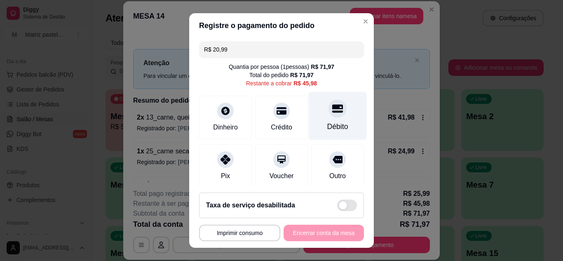
click at [315, 104] on div "Débito" at bounding box center [338, 115] width 58 height 48
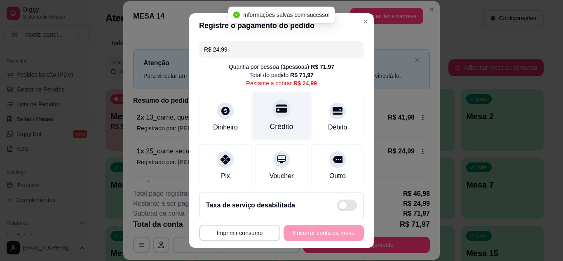
click at [283, 113] on div "Crédito" at bounding box center [282, 115] width 58 height 48
type input "R$ 0,00"
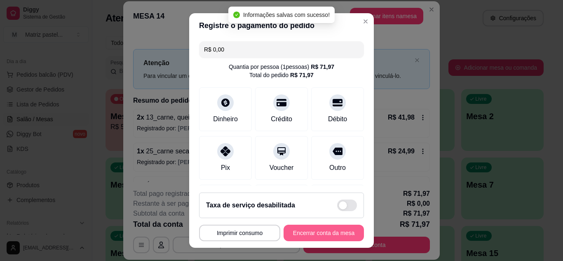
click at [311, 235] on button "Encerrar conta da mesa" at bounding box center [323, 233] width 80 height 16
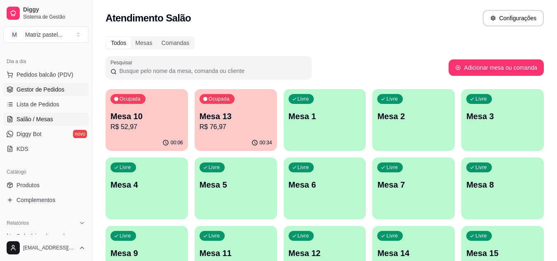
click at [40, 88] on span "Gestor de Pedidos" at bounding box center [40, 89] width 48 height 8
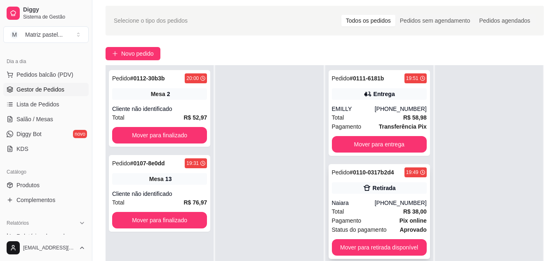
scroll to position [41, 0]
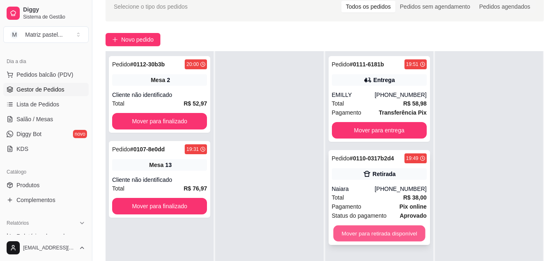
click at [370, 230] on button "Mover para retirada disponível" at bounding box center [379, 233] width 92 height 16
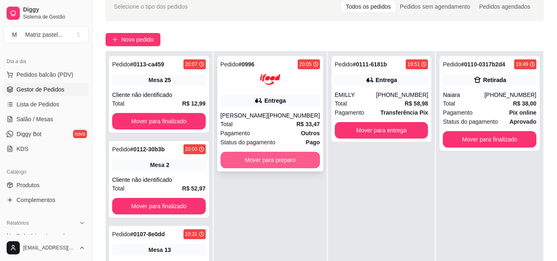
click at [253, 157] on button "Mover para preparo" at bounding box center [269, 160] width 99 height 16
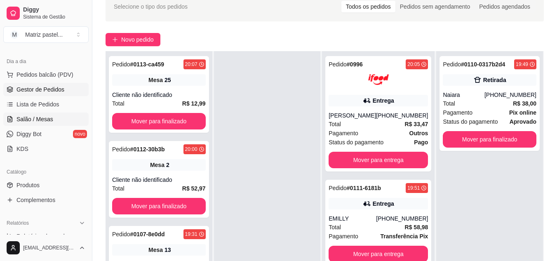
click at [40, 122] on span "Salão / Mesas" at bounding box center [34, 119] width 37 height 8
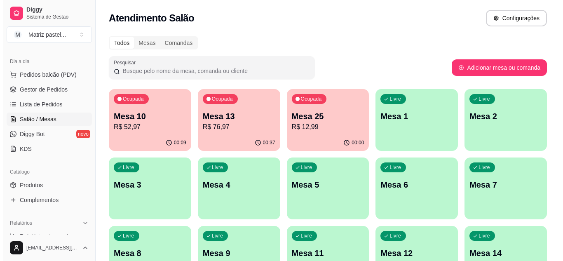
scroll to position [197, 0]
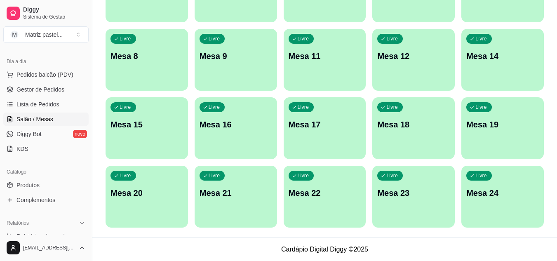
click at [477, 182] on div "Livre Mesa 24" at bounding box center [502, 192] width 82 height 52
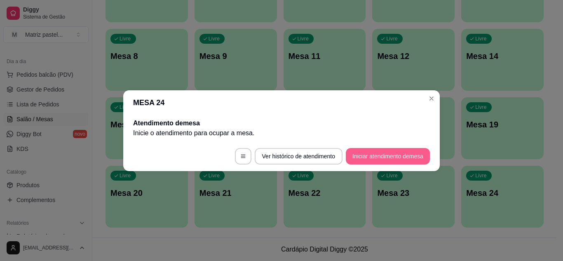
click at [408, 149] on button "Iniciar atendimento de mesa" at bounding box center [388, 156] width 84 height 16
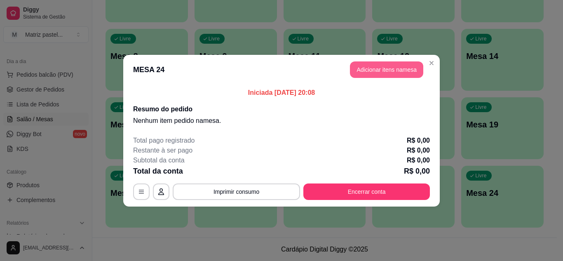
click at [382, 73] on button "Adicionar itens na mesa" at bounding box center [386, 69] width 73 height 16
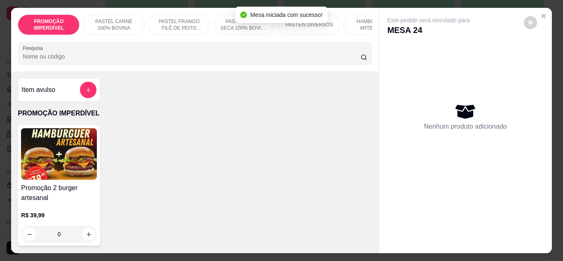
click at [139, 43] on div "PROMOÇÃO IMPERDÍVEL PASTEL CARNE 100% BOVINA PASTEL FRANGO FILÉ DE PEITO DESFIA…" at bounding box center [194, 39] width 367 height 63
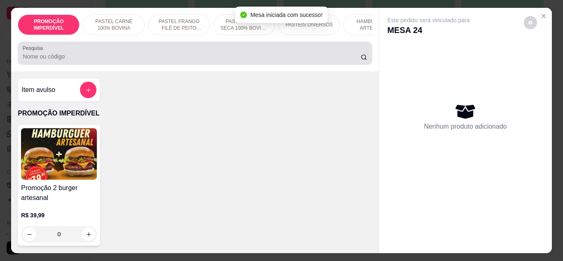
click at [141, 48] on div at bounding box center [195, 53] width 344 height 16
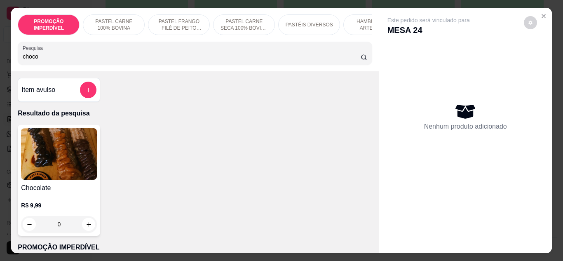
type input "choco"
click at [93, 221] on div "0" at bounding box center [59, 224] width 76 height 16
click at [86, 227] on icon "increase-product-quantity" at bounding box center [89, 224] width 6 height 6
type input "1"
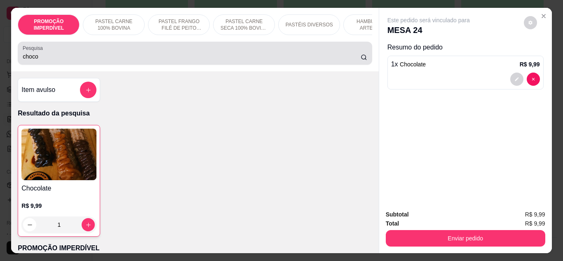
click at [94, 55] on div "choco" at bounding box center [195, 53] width 344 height 16
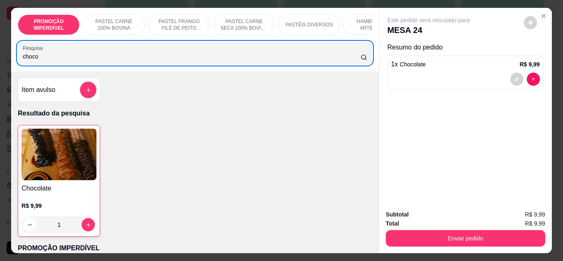
drag, startPoint x: 87, startPoint y: 56, endPoint x: 0, endPoint y: 79, distance: 89.5
click at [0, 79] on div "PROMOÇÃO IMPERDÍVEL PASTEL CARNE 100% BOVINA PASTEL FRANGO FILÉ DE PEITO DESFIA…" at bounding box center [281, 130] width 563 height 261
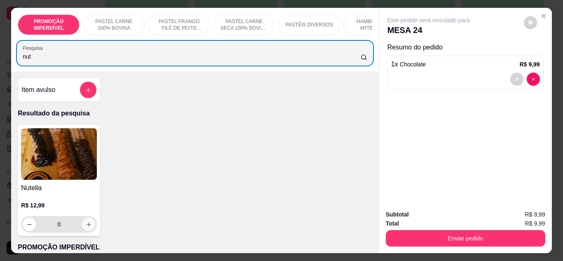
type input "nut"
click at [84, 230] on button "increase-product-quantity" at bounding box center [88, 224] width 13 height 13
type input "1"
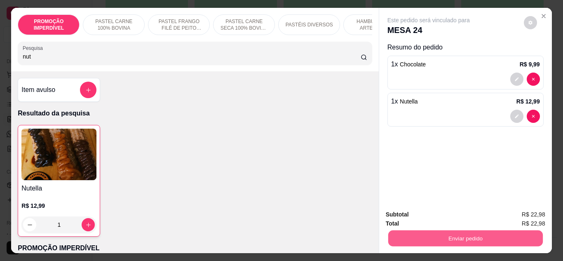
click at [433, 230] on button "Enviar pedido" at bounding box center [465, 238] width 154 height 16
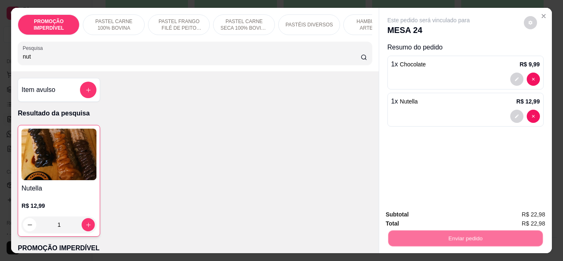
click at [431, 213] on button "Não registrar e enviar pedido" at bounding box center [437, 214] width 83 height 15
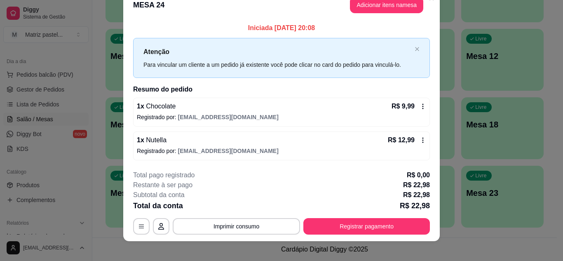
scroll to position [21, 0]
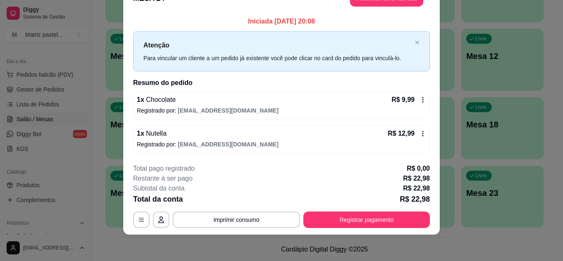
click at [346, 210] on div "**********" at bounding box center [281, 196] width 297 height 64
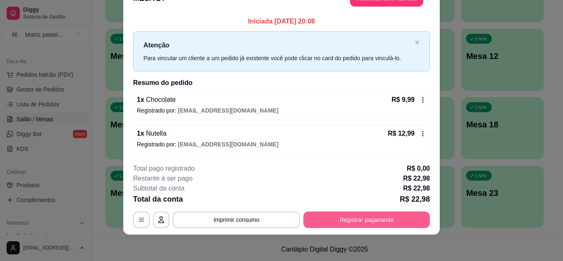
click at [349, 216] on button "Registrar pagamento" at bounding box center [366, 219] width 126 height 16
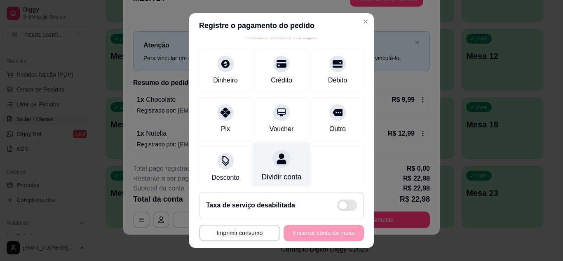
scroll to position [63, 0]
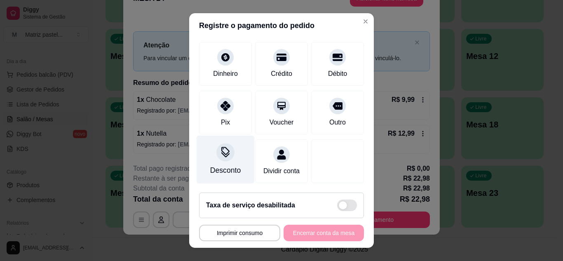
click at [228, 153] on div "Desconto" at bounding box center [226, 159] width 58 height 48
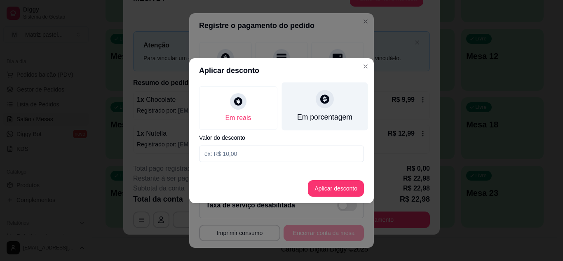
click at [313, 108] on div "Em porcentagem" at bounding box center [325, 106] width 86 height 48
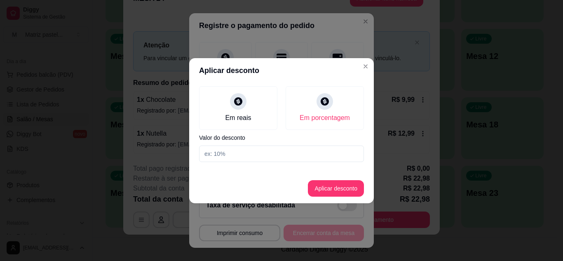
click at [279, 158] on input at bounding box center [281, 153] width 165 height 16
type input "20"
click at [332, 190] on button "Aplicar desconto" at bounding box center [336, 188] width 56 height 16
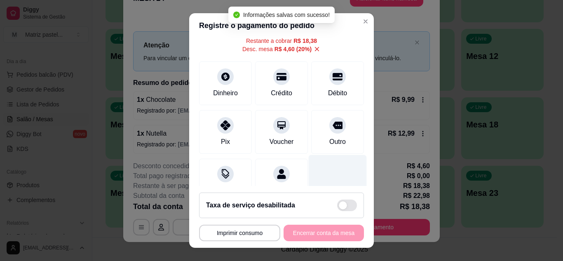
scroll to position [0, 0]
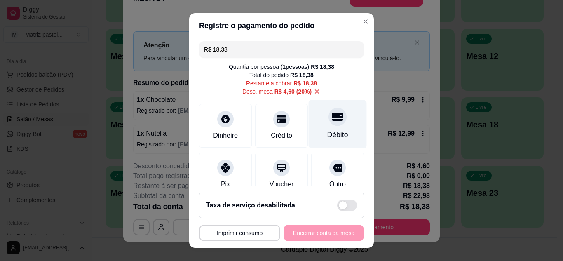
click at [327, 132] on div "Débito" at bounding box center [337, 134] width 21 height 11
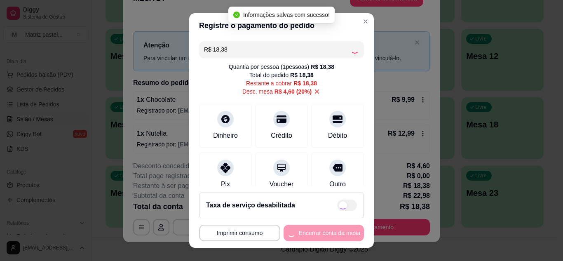
type input "R$ 0,00"
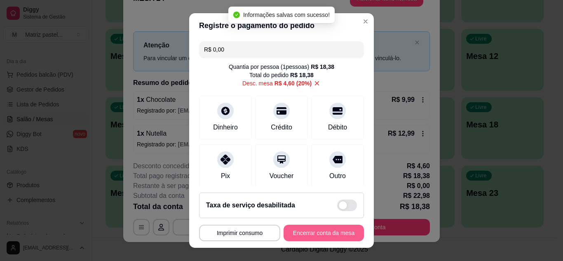
click at [311, 236] on button "Encerrar conta da mesa" at bounding box center [323, 233] width 80 height 16
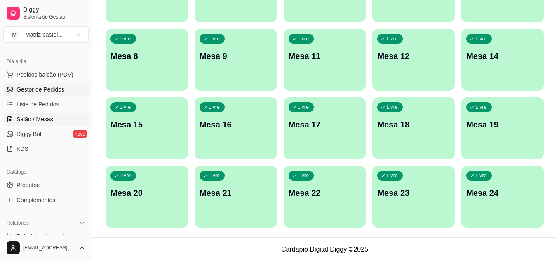
click at [48, 87] on span "Gestor de Pedidos" at bounding box center [40, 89] width 48 height 8
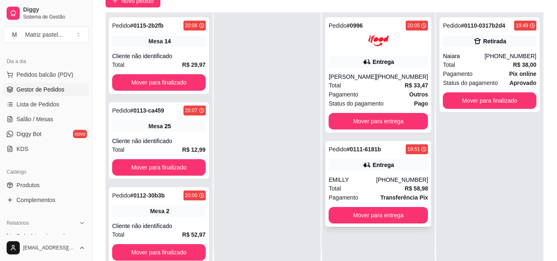
scroll to position [82, 0]
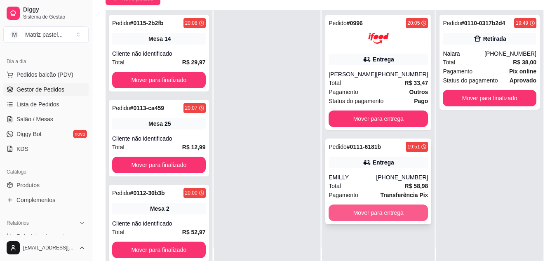
click at [360, 208] on button "Mover para entrega" at bounding box center [377, 212] width 99 height 16
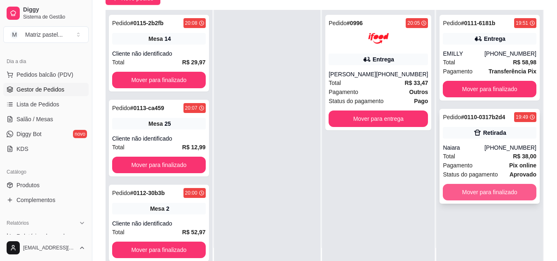
click at [469, 193] on button "Mover para finalizado" at bounding box center [489, 192] width 94 height 16
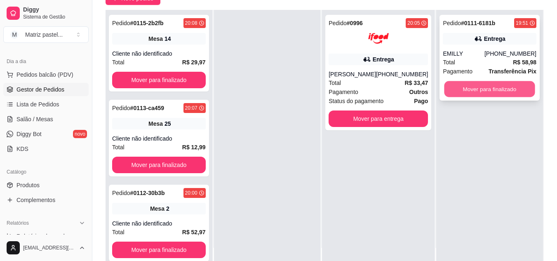
click at [484, 82] on button "Mover para finalizado" at bounding box center [489, 89] width 91 height 16
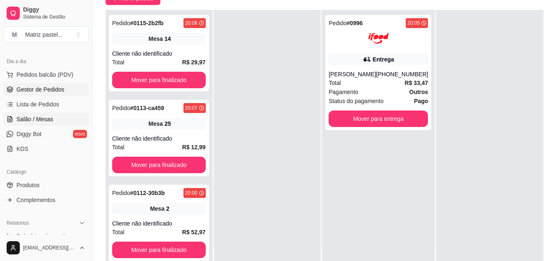
click at [18, 115] on span "Salão / Mesas" at bounding box center [34, 119] width 37 height 8
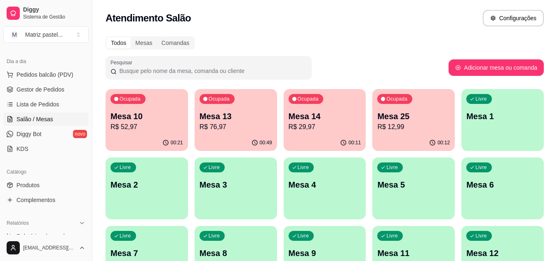
click at [253, 130] on p "R$ 76,97" at bounding box center [235, 127] width 73 height 10
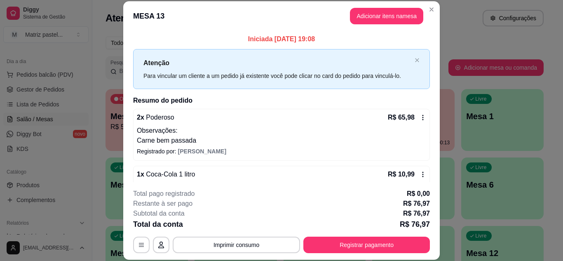
click at [348, 255] on footer "**********" at bounding box center [281, 220] width 316 height 77
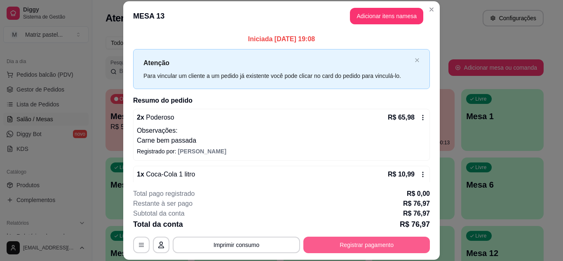
click at [347, 247] on button "Registrar pagamento" at bounding box center [366, 244] width 126 height 16
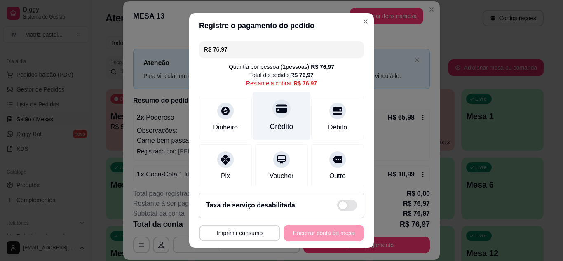
click at [276, 122] on div "Crédito" at bounding box center [281, 126] width 23 height 11
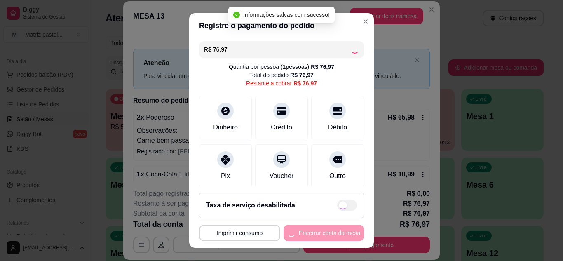
type input "R$ 0,00"
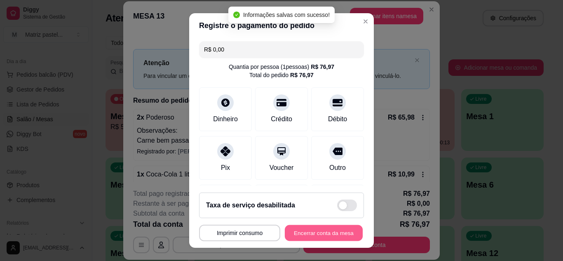
click at [307, 228] on button "Encerrar conta da mesa" at bounding box center [324, 233] width 78 height 16
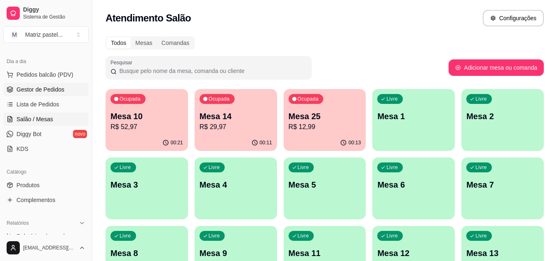
click at [69, 96] on link "Gestor de Pedidos" at bounding box center [45, 89] width 85 height 13
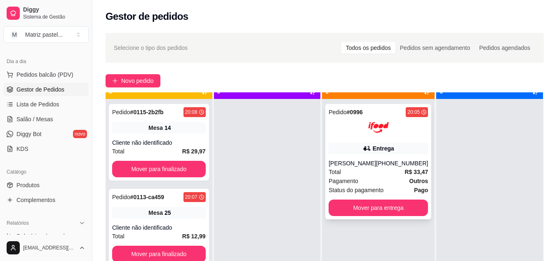
scroll to position [23, 0]
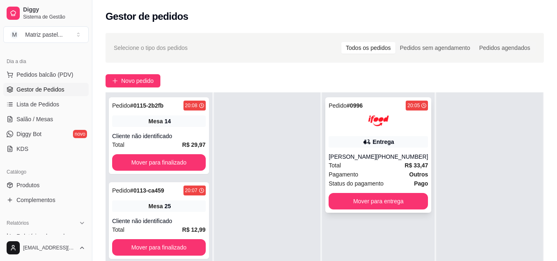
click at [378, 135] on div "Pedido # 0996 20:05 Entrega [PERSON_NAME] [PHONE_NUMBER] Total R$ 33,47 Pagamen…" at bounding box center [378, 154] width 106 height 115
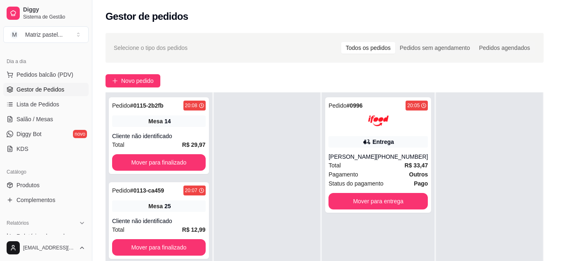
click at [374, 41] on button "Imprimir" at bounding box center [372, 37] width 29 height 13
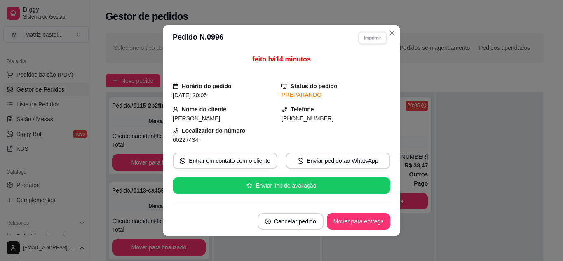
click at [368, 68] on button "IMPRESSORA" at bounding box center [362, 63] width 48 height 11
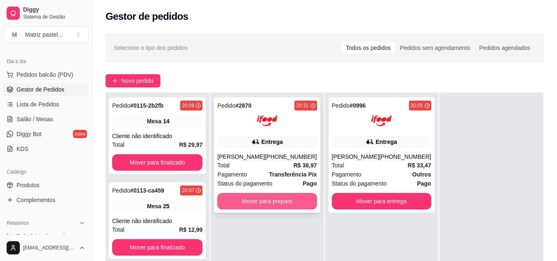
click at [270, 207] on button "Mover para preparo" at bounding box center [266, 201] width 99 height 16
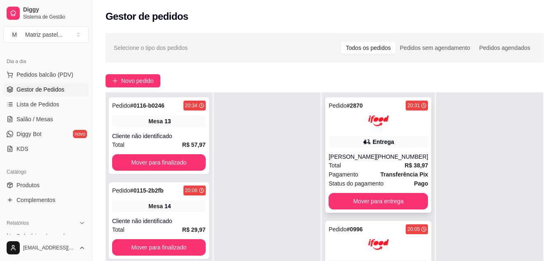
click at [390, 151] on div "Pedido # 2870 20:31 Entrega [PERSON_NAME] [PHONE_NUMBER] Total R$ 38,97 Pagamen…" at bounding box center [378, 154] width 106 height 115
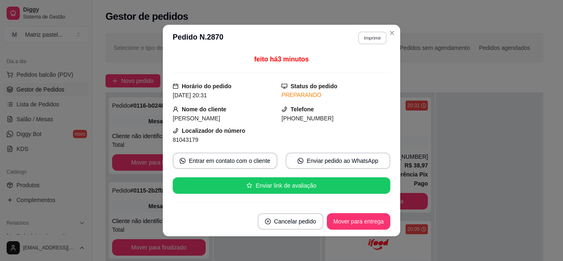
click at [372, 40] on button "Imprimir" at bounding box center [372, 37] width 28 height 13
click at [362, 69] on button "IMPRESSORA" at bounding box center [355, 66] width 60 height 13
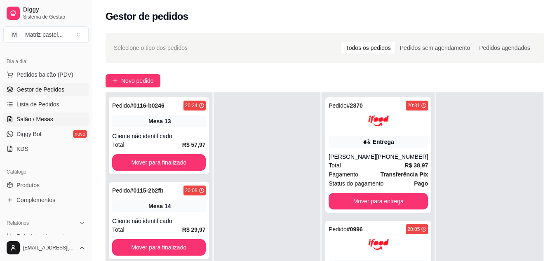
click at [49, 123] on span "Salão / Mesas" at bounding box center [34, 119] width 37 height 8
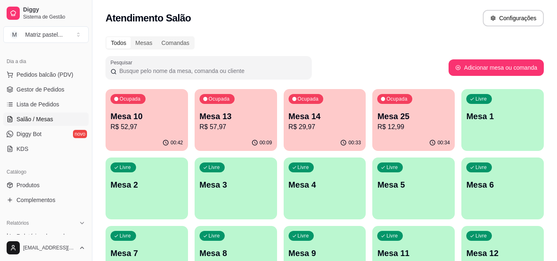
click at [329, 122] on p "R$ 29,97" at bounding box center [324, 127] width 73 height 10
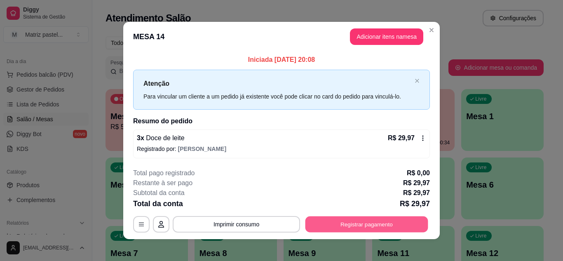
click at [329, 232] on button "Registrar pagamento" at bounding box center [366, 224] width 123 height 16
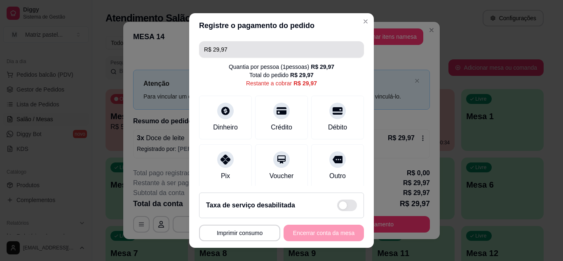
click at [253, 49] on input "R$ 29,97" at bounding box center [281, 49] width 155 height 16
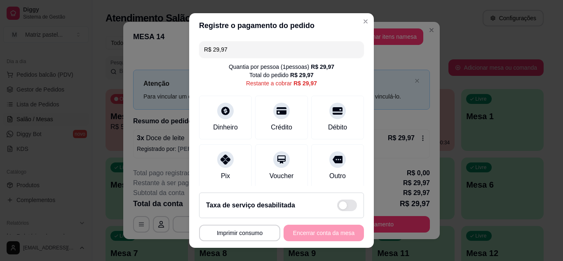
click at [253, 49] on input "R$ 29,97" at bounding box center [281, 49] width 155 height 16
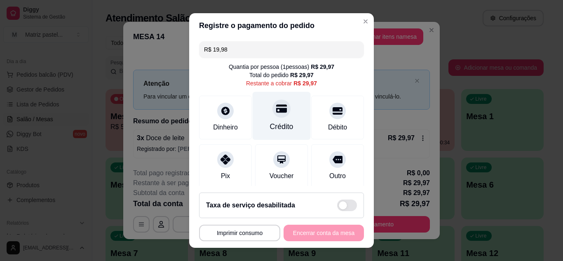
click at [283, 113] on div "Crédito" at bounding box center [282, 115] width 58 height 48
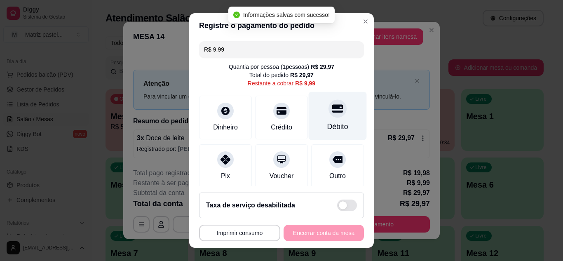
click at [327, 121] on div "Débito" at bounding box center [337, 126] width 21 height 11
type input "R$ 0,00"
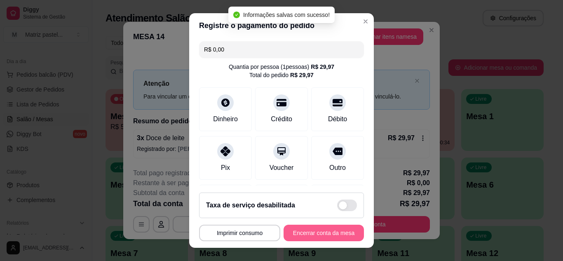
click at [305, 229] on button "Encerrar conta da mesa" at bounding box center [323, 233] width 80 height 16
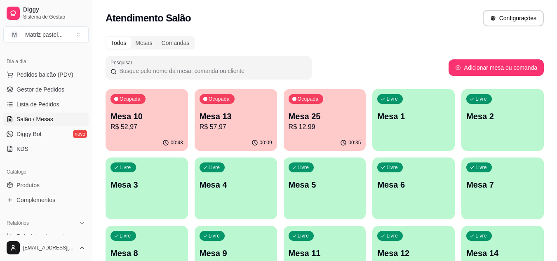
click at [303, 108] on div "Ocupada Mesa 25 R$ 12,99" at bounding box center [324, 112] width 82 height 46
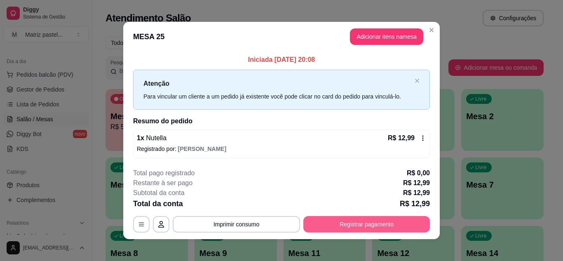
click at [317, 231] on button "Registrar pagamento" at bounding box center [366, 224] width 126 height 16
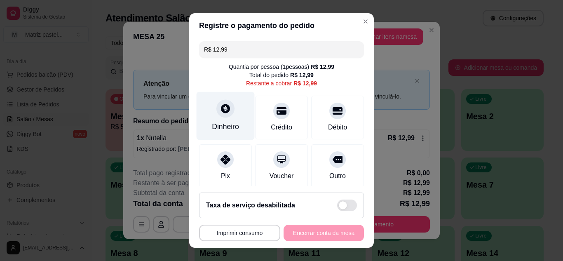
click at [227, 115] on div "Dinheiro" at bounding box center [226, 115] width 58 height 48
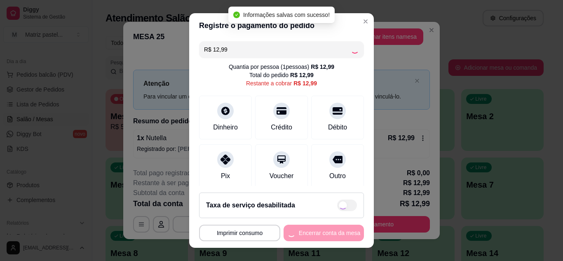
type input "R$ 0,00"
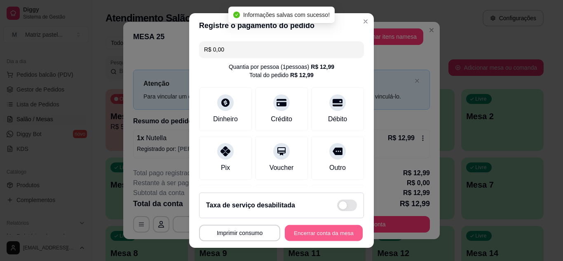
click at [325, 238] on button "Encerrar conta da mesa" at bounding box center [324, 233] width 78 height 16
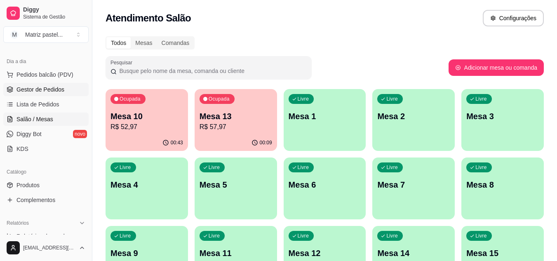
click at [43, 89] on span "Gestor de Pedidos" at bounding box center [40, 89] width 48 height 8
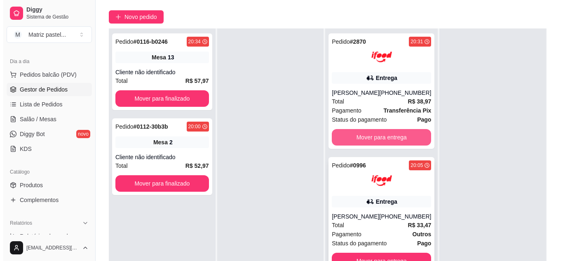
scroll to position [82, 0]
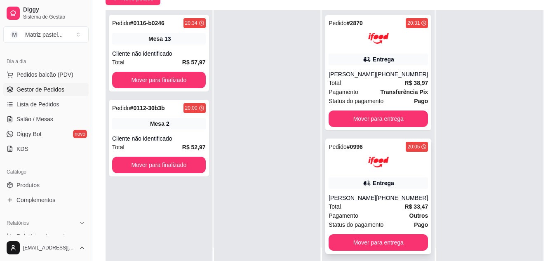
drag, startPoint x: 396, startPoint y: 234, endPoint x: 396, endPoint y: 239, distance: 4.9
click at [396, 239] on div "Pedido # 0996 20:05 Entrega [PERSON_NAME] [PHONE_NUMBER] Total R$ 33,47 Pagamen…" at bounding box center [378, 195] width 106 height 115
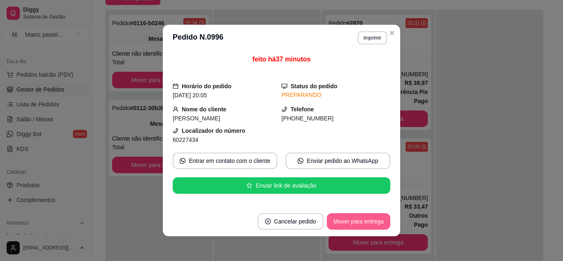
click at [362, 225] on button "Mover para entrega" at bounding box center [358, 221] width 63 height 16
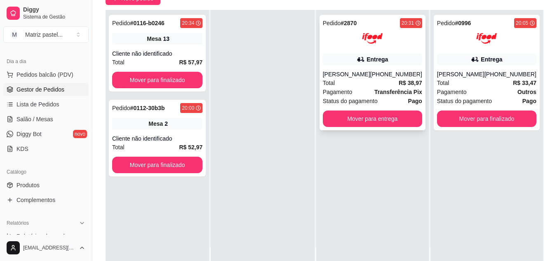
click at [384, 74] on div "[PHONE_NUMBER]" at bounding box center [396, 74] width 52 height 8
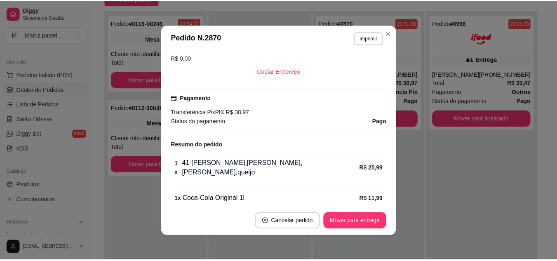
scroll to position [206, 0]
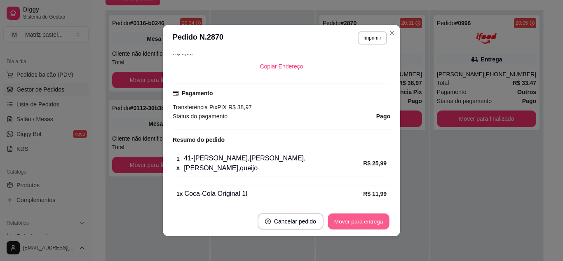
click at [351, 221] on button "Mover para entrega" at bounding box center [359, 221] width 62 height 16
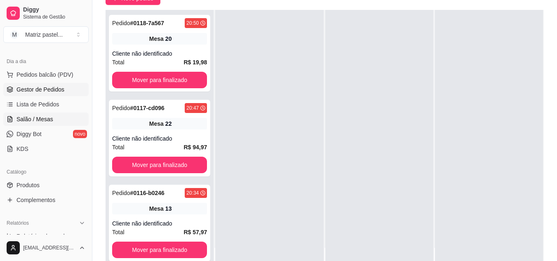
click at [59, 121] on link "Salão / Mesas" at bounding box center [45, 118] width 85 height 13
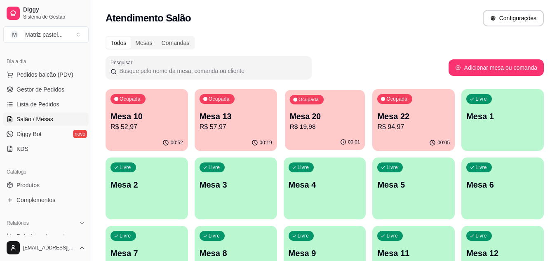
click at [303, 123] on p "R$ 19,98" at bounding box center [324, 126] width 70 height 9
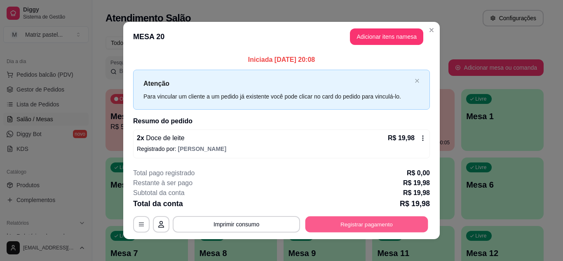
click at [357, 221] on button "Registrar pagamento" at bounding box center [366, 224] width 123 height 16
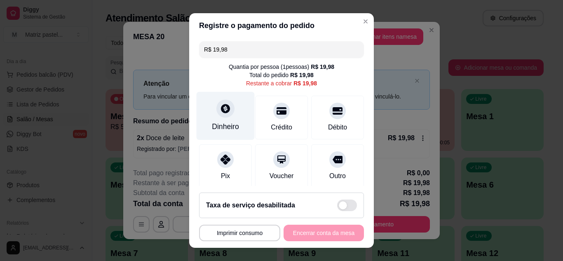
click at [222, 115] on div at bounding box center [225, 108] width 18 height 18
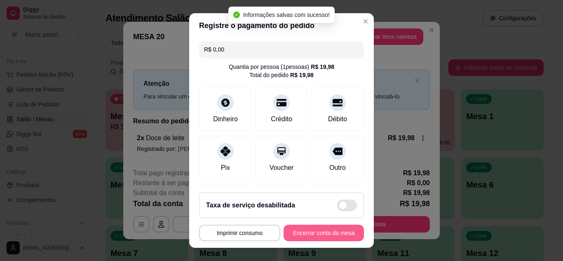
type input "R$ 0,00"
click at [316, 239] on button "Encerrar conta da mesa" at bounding box center [323, 233] width 80 height 16
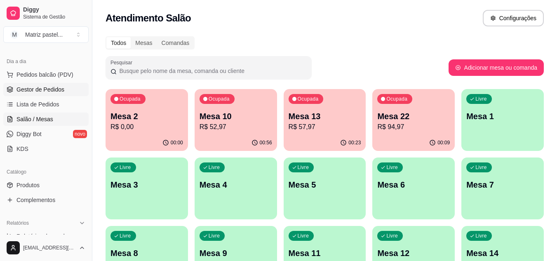
click at [49, 94] on link "Gestor de Pedidos" at bounding box center [45, 89] width 85 height 13
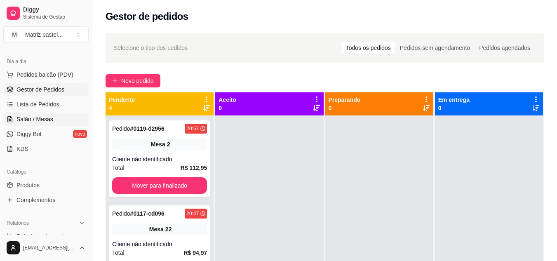
click at [62, 114] on link "Salão / Mesas" at bounding box center [45, 118] width 85 height 13
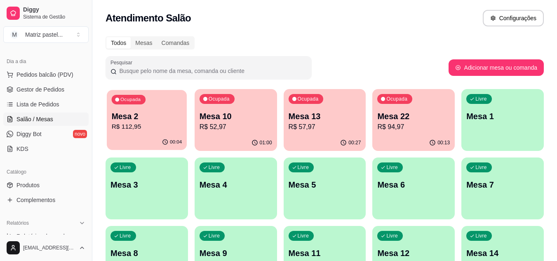
click at [169, 126] on p "R$ 112,95" at bounding box center [147, 126] width 70 height 9
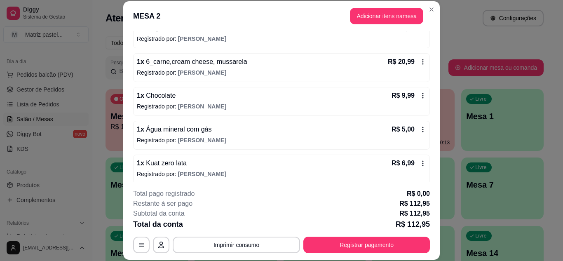
scroll to position [94, 0]
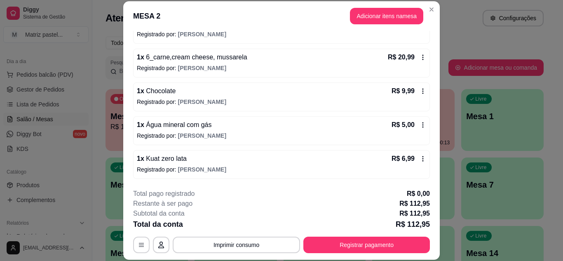
click at [419, 94] on icon at bounding box center [422, 91] width 7 height 7
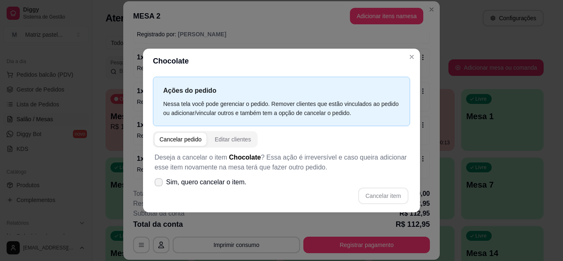
click at [230, 180] on span "Sim, quero cancelar o item." at bounding box center [206, 182] width 80 height 10
click at [159, 183] on input "Sim, quero cancelar o item." at bounding box center [156, 185] width 5 height 5
checkbox input "true"
click at [373, 197] on button "Cancelar item" at bounding box center [383, 195] width 50 height 16
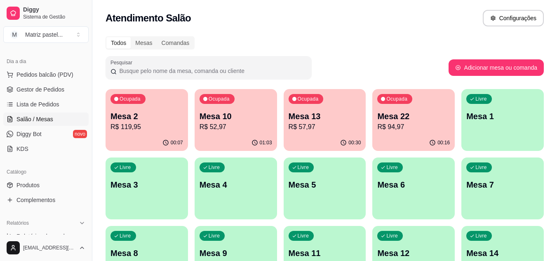
click at [340, 109] on div "Ocupada Mesa 13 R$ 57,97" at bounding box center [324, 112] width 82 height 46
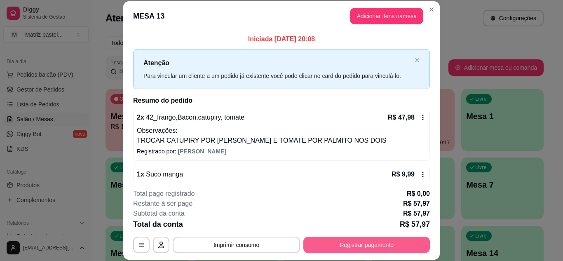
click at [363, 245] on button "Registrar pagamento" at bounding box center [366, 244] width 126 height 16
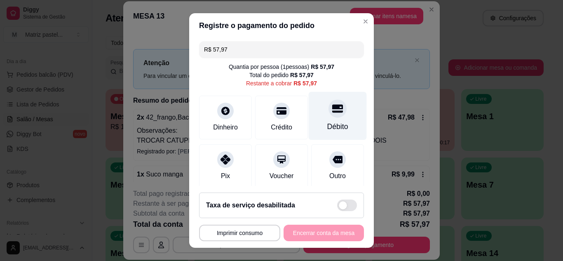
click at [331, 117] on div "Débito" at bounding box center [338, 115] width 58 height 48
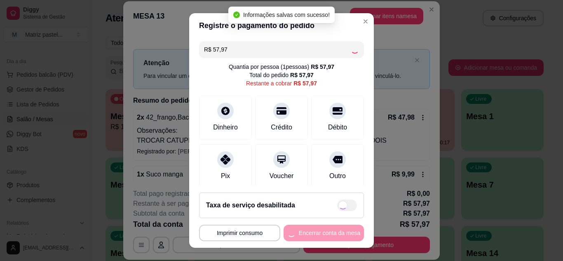
type input "R$ 0,00"
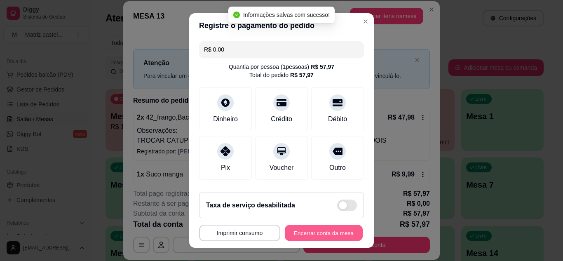
click at [310, 231] on button "Encerrar conta da mesa" at bounding box center [324, 233] width 78 height 16
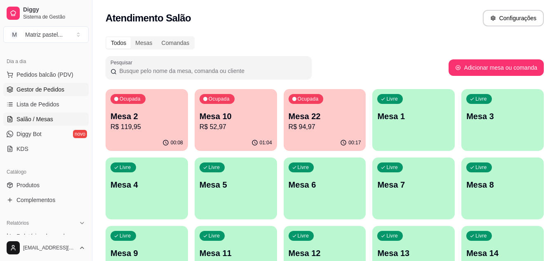
click at [48, 91] on span "Gestor de Pedidos" at bounding box center [40, 89] width 48 height 8
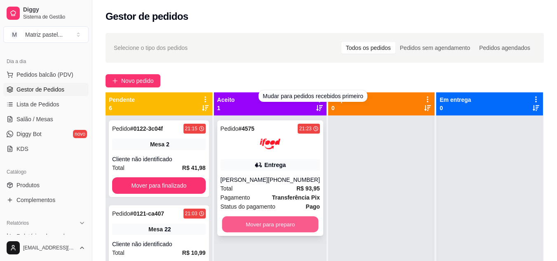
click at [271, 223] on button "Mover para preparo" at bounding box center [270, 224] width 96 height 16
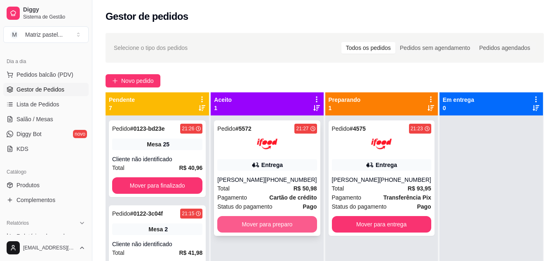
click at [250, 223] on button "Mover para preparo" at bounding box center [266, 224] width 99 height 16
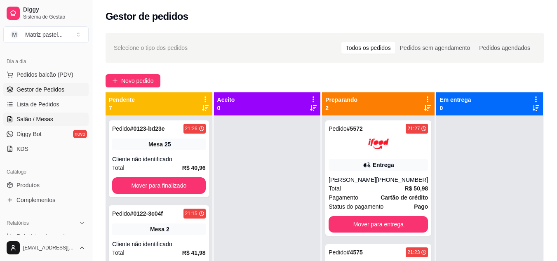
click at [39, 120] on span "Salão / Mesas" at bounding box center [34, 119] width 37 height 8
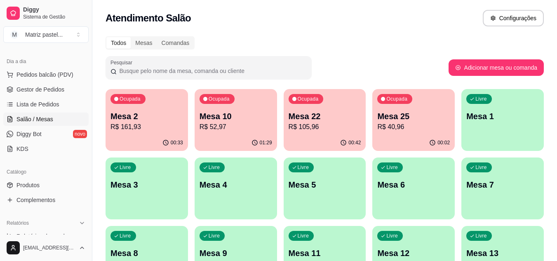
click at [411, 122] on p "R$ 40,96" at bounding box center [413, 127] width 73 height 10
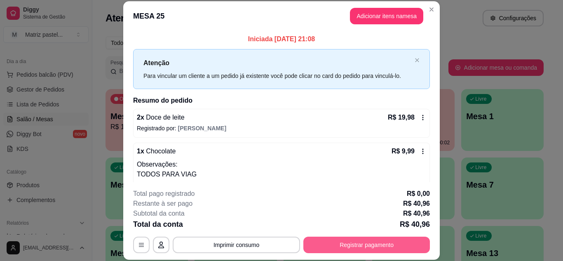
click at [364, 250] on button "Registrar pagamento" at bounding box center [366, 244] width 126 height 16
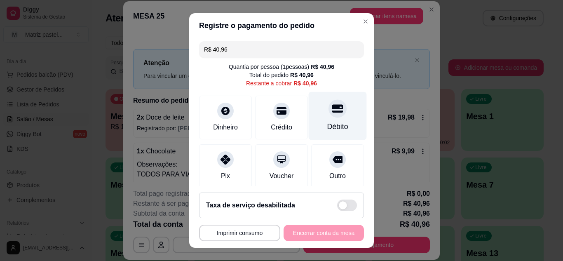
click at [337, 128] on div "Débito" at bounding box center [338, 115] width 58 height 48
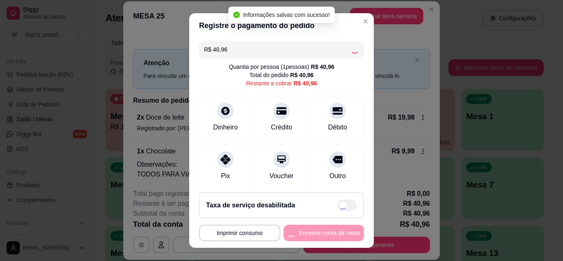
type input "R$ 0,00"
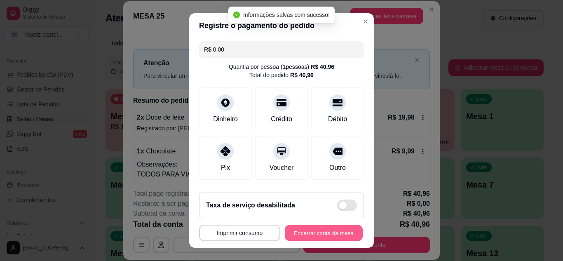
click at [333, 228] on button "Encerrar conta da mesa" at bounding box center [324, 233] width 78 height 16
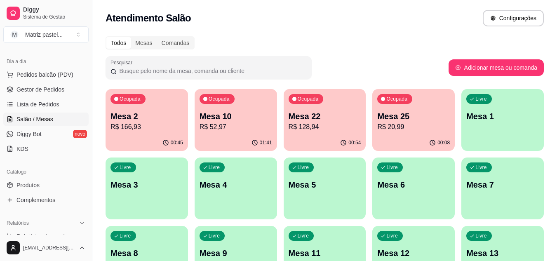
click at [323, 122] on p "R$ 128,94" at bounding box center [324, 127] width 73 height 10
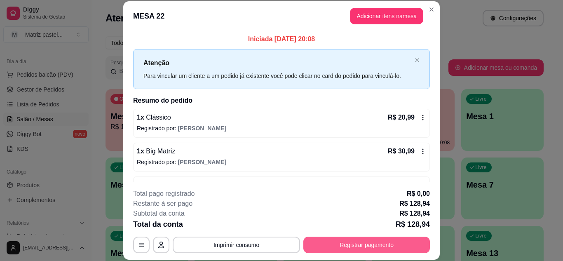
click at [362, 246] on button "Registrar pagamento" at bounding box center [366, 244] width 126 height 16
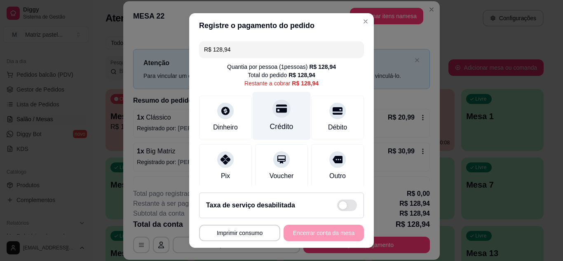
click at [285, 125] on div "Crédito" at bounding box center [282, 115] width 58 height 48
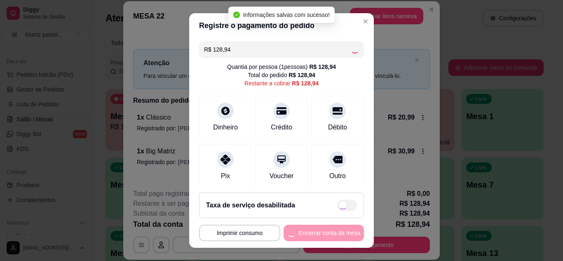
type input "R$ 0,00"
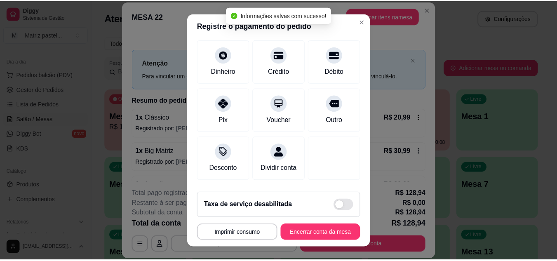
scroll to position [98, 0]
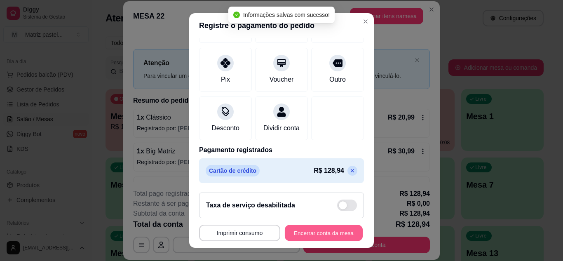
click at [322, 229] on button "Encerrar conta da mesa" at bounding box center [324, 233] width 78 height 16
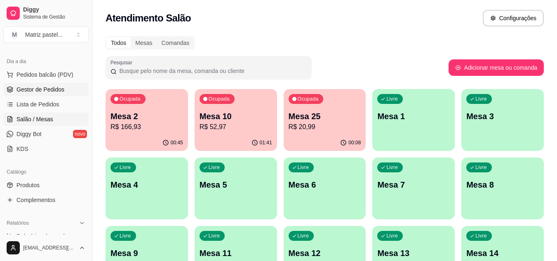
click at [45, 93] on span "Gestor de Pedidos" at bounding box center [40, 89] width 48 height 8
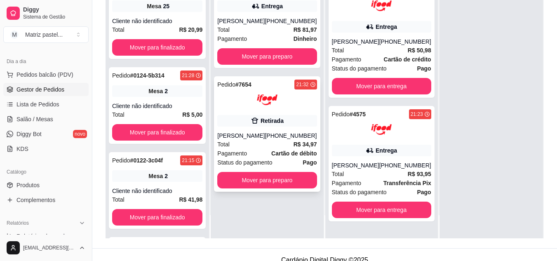
scroll to position [124, 0]
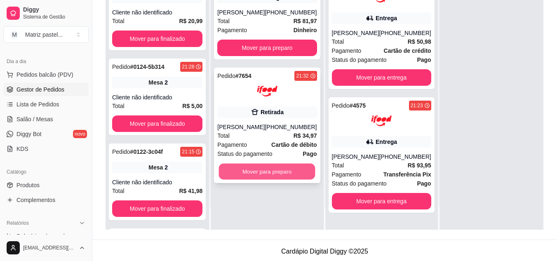
click at [266, 180] on button "Mover para preparo" at bounding box center [267, 172] width 96 height 16
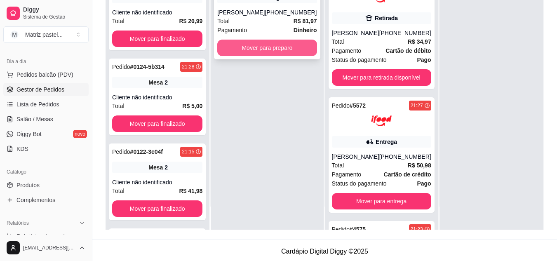
click at [275, 51] on button "Mover para preparo" at bounding box center [266, 48] width 99 height 16
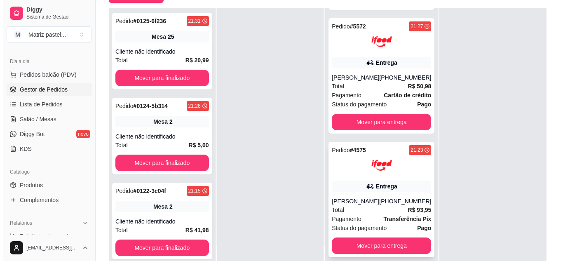
scroll to position [126, 0]
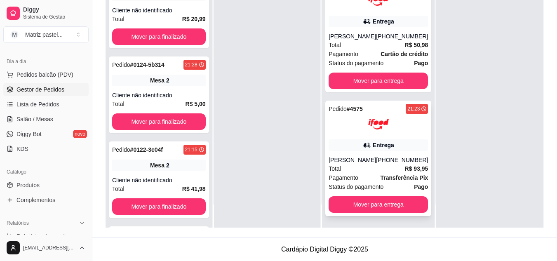
click at [380, 161] on div "[PHONE_NUMBER]" at bounding box center [402, 160] width 52 height 8
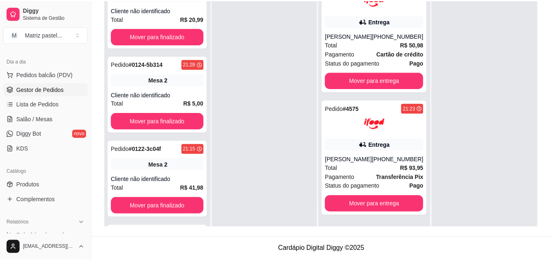
scroll to position [41, 0]
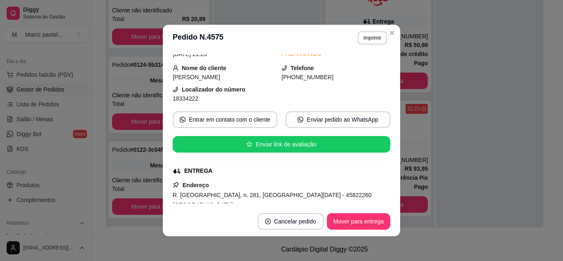
click at [368, 38] on button "Imprimir" at bounding box center [372, 37] width 29 height 13
click at [367, 62] on button "IMPRESSORA" at bounding box center [355, 66] width 60 height 13
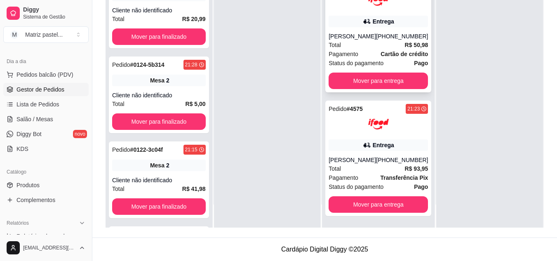
click at [390, 37] on div "[PHONE_NUMBER]" at bounding box center [402, 36] width 52 height 8
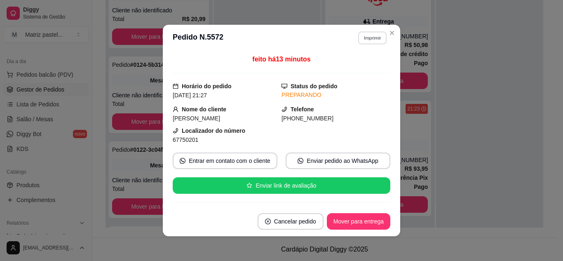
click at [370, 42] on button "Imprimir" at bounding box center [372, 37] width 28 height 13
click at [365, 63] on button "IMPRESSORA" at bounding box center [355, 66] width 58 height 13
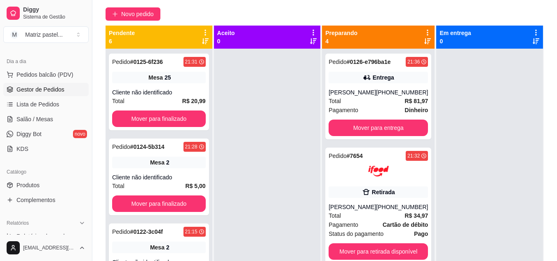
scroll to position [43, 0]
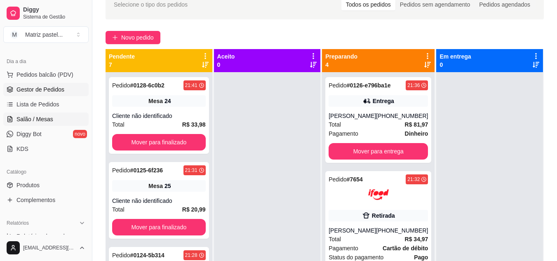
click at [30, 114] on link "Salão / Mesas" at bounding box center [45, 118] width 85 height 13
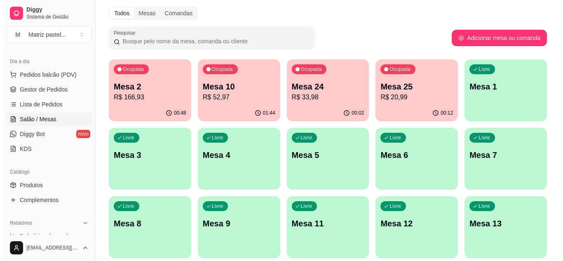
scroll to position [41, 0]
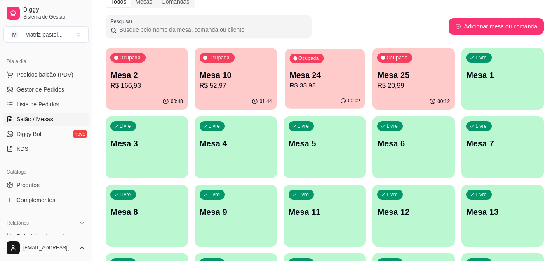
click at [337, 89] on p "R$ 33,98" at bounding box center [324, 85] width 70 height 9
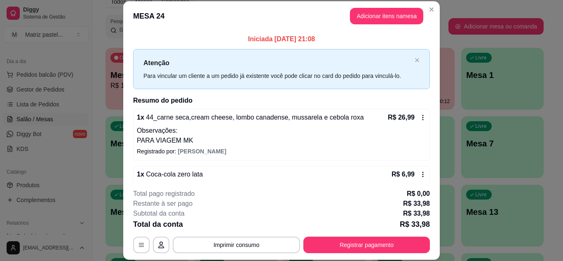
click at [358, 224] on div "Total da conta R$ 33,98" at bounding box center [281, 224] width 297 height 12
click at [358, 232] on div "**********" at bounding box center [281, 221] width 297 height 64
click at [357, 236] on div "**********" at bounding box center [281, 221] width 297 height 64
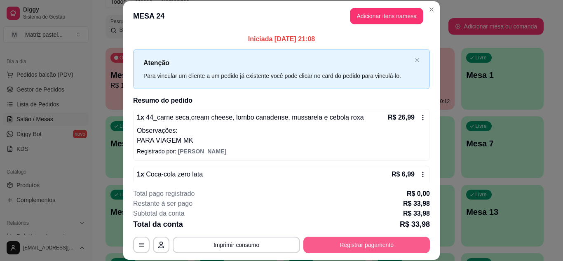
click at [360, 240] on button "Registrar pagamento" at bounding box center [366, 244] width 126 height 16
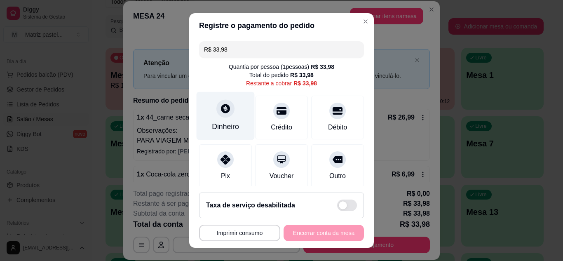
click at [225, 109] on icon at bounding box center [225, 108] width 11 height 11
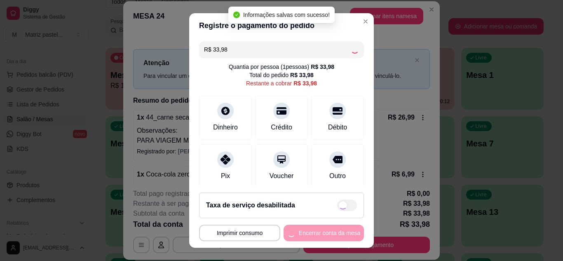
type input "R$ 0,00"
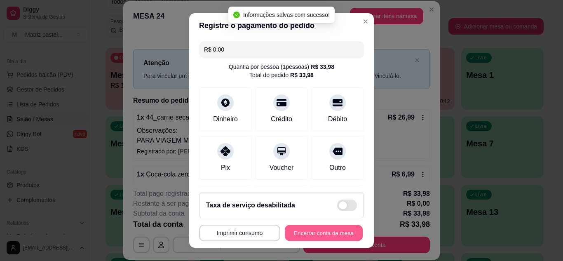
click at [325, 230] on button "Encerrar conta da mesa" at bounding box center [324, 233] width 78 height 16
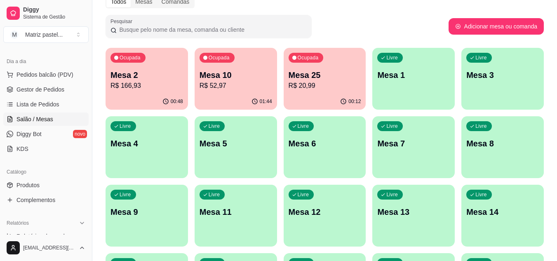
click at [332, 77] on p "Mesa 25" at bounding box center [324, 75] width 73 height 12
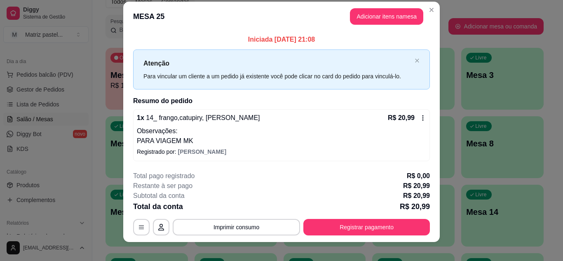
scroll to position [16, 0]
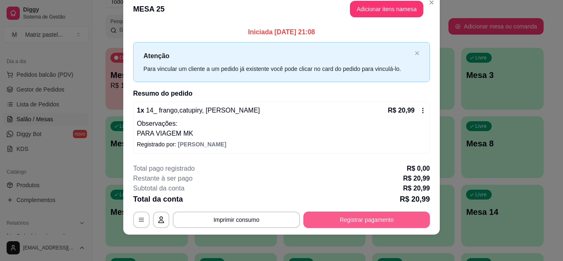
click at [340, 214] on button "Registrar pagamento" at bounding box center [366, 219] width 126 height 16
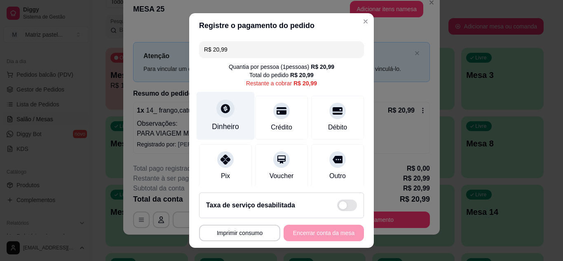
click at [230, 121] on div "Dinheiro" at bounding box center [226, 115] width 58 height 48
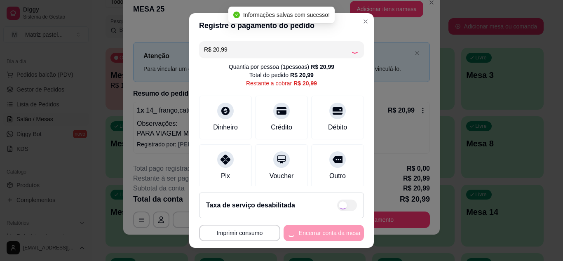
type input "R$ 0,00"
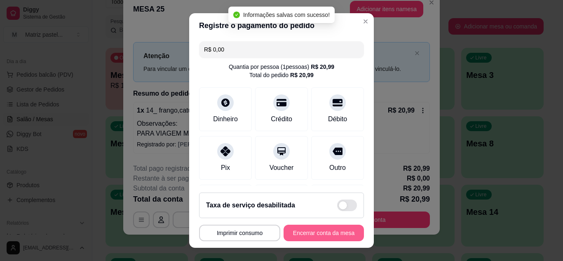
click at [320, 230] on button "Encerrar conta da mesa" at bounding box center [323, 233] width 80 height 16
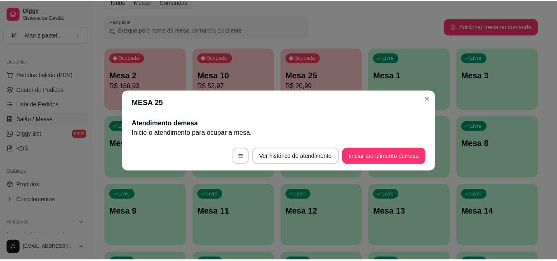
scroll to position [0, 0]
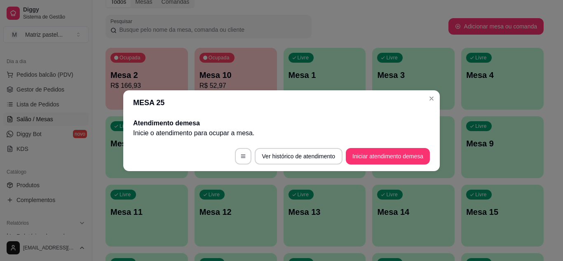
click at [426, 92] on header "MESA 25" at bounding box center [281, 102] width 316 height 25
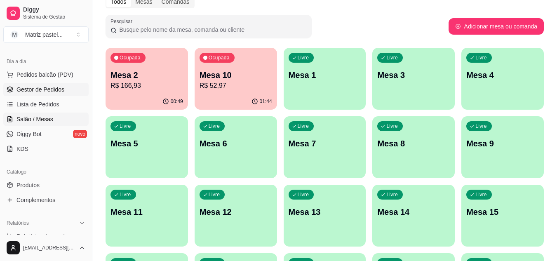
click at [54, 87] on span "Gestor de Pedidos" at bounding box center [40, 89] width 48 height 8
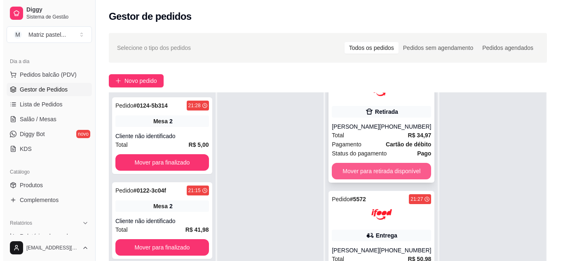
scroll to position [124, 0]
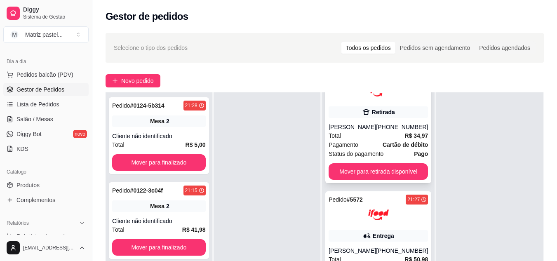
click at [388, 169] on div "Pedido # 7654 21:32 Retirada [PERSON_NAME] [PHONE_NUMBER] Total R$ 34,97 Pagame…" at bounding box center [378, 125] width 106 height 115
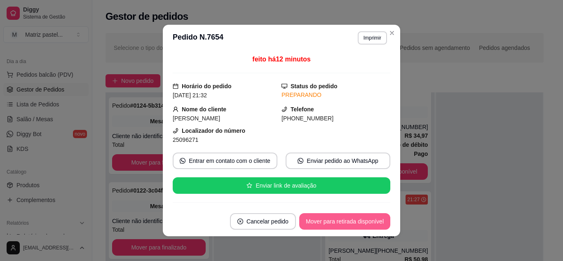
click at [346, 223] on button "Mover para retirada disponível" at bounding box center [344, 221] width 91 height 16
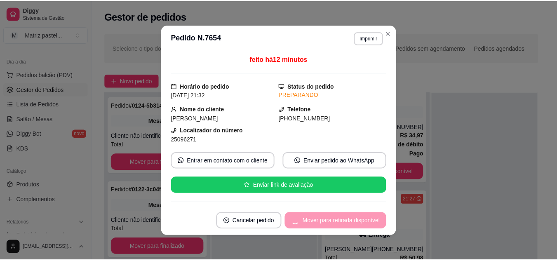
scroll to position [0, 0]
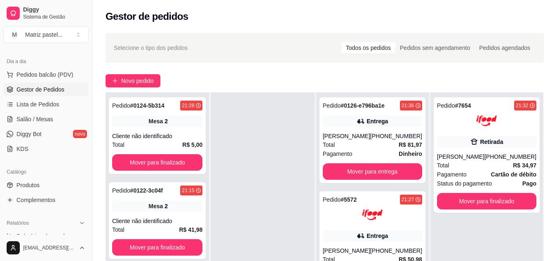
drag, startPoint x: 38, startPoint y: 119, endPoint x: 83, endPoint y: 113, distance: 44.9
click at [38, 119] on span "Salão / Mesas" at bounding box center [34, 119] width 37 height 8
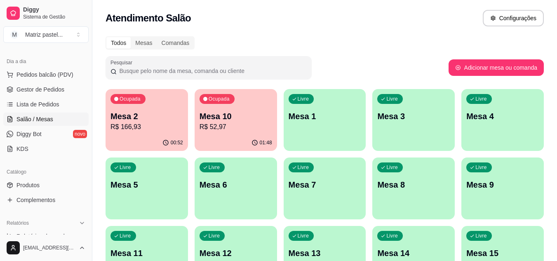
click at [173, 122] on p "R$ 166,93" at bounding box center [146, 127] width 73 height 10
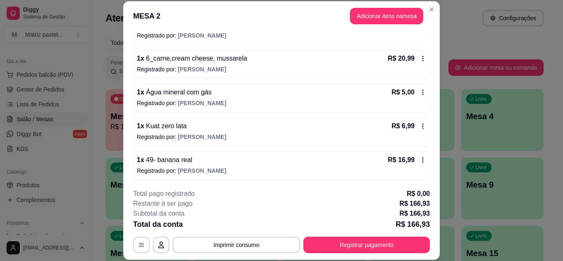
scroll to position [82, 0]
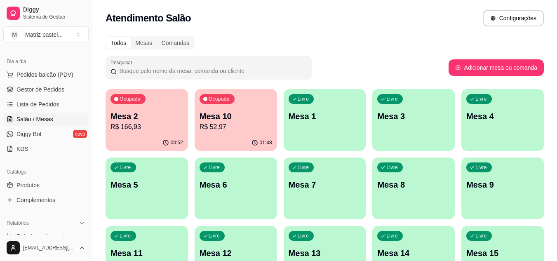
click at [261, 119] on p "Mesa 10" at bounding box center [235, 116] width 73 height 12
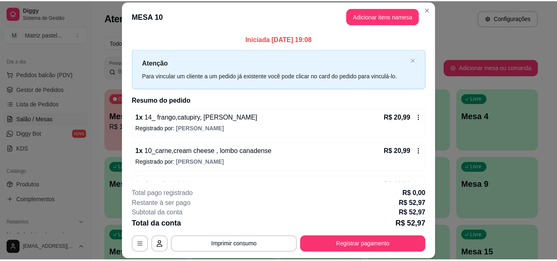
scroll to position [26, 0]
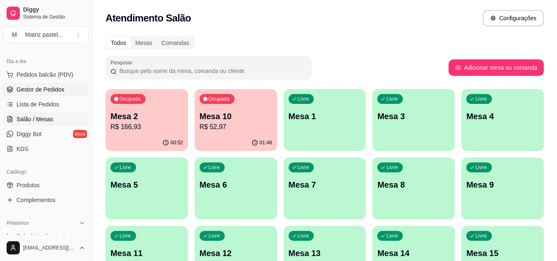
click at [58, 94] on link "Gestor de Pedidos" at bounding box center [45, 89] width 85 height 13
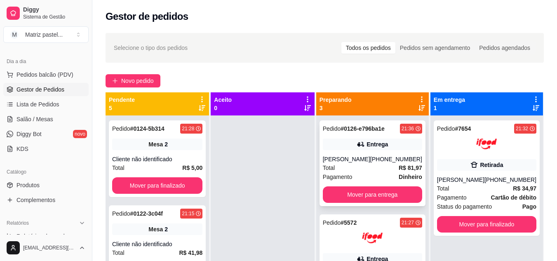
click at [359, 136] on div "Pedido # 0126-e796ba1e 21:36 Entrega [PERSON_NAME] [PHONE_NUMBER] Total R$ 81,9…" at bounding box center [372, 163] width 106 height 86
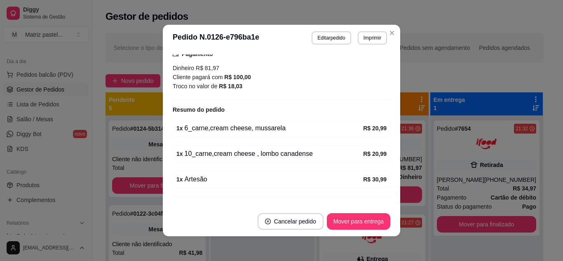
scroll to position [247, 0]
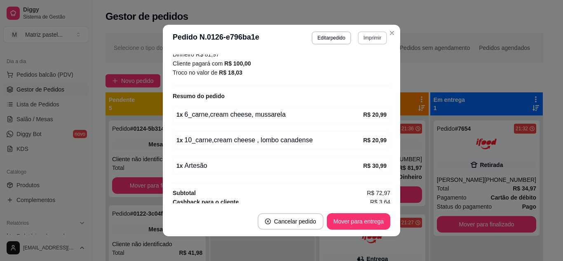
click at [368, 38] on button "Imprimir" at bounding box center [372, 37] width 29 height 13
click at [360, 73] on button "IMPRESSORA" at bounding box center [355, 66] width 60 height 13
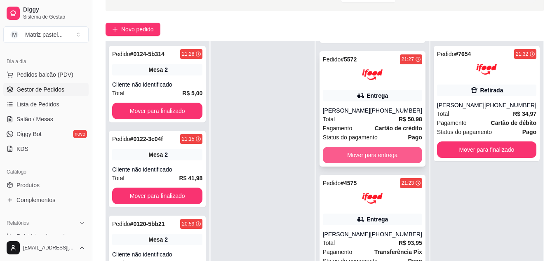
scroll to position [124, 0]
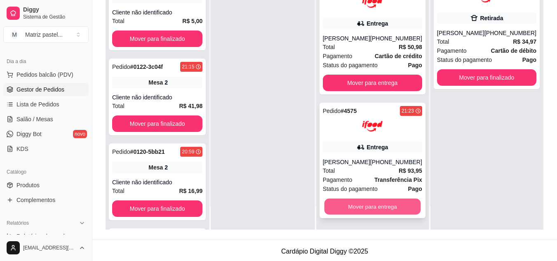
click at [352, 206] on button "Mover para entrega" at bounding box center [372, 207] width 96 height 16
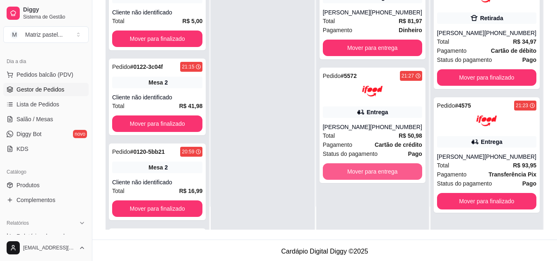
scroll to position [0, 0]
click at [367, 175] on button "Mover para entrega" at bounding box center [372, 171] width 99 height 16
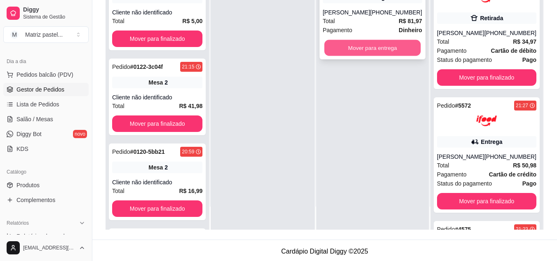
click at [375, 53] on button "Mover para entrega" at bounding box center [372, 48] width 96 height 16
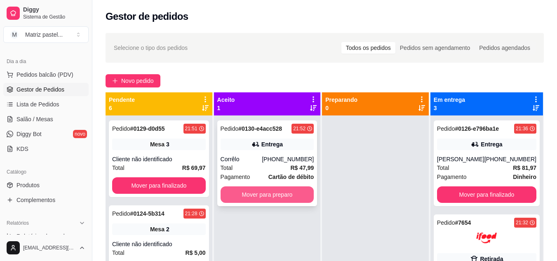
click at [296, 194] on button "Mover para preparo" at bounding box center [267, 194] width 94 height 16
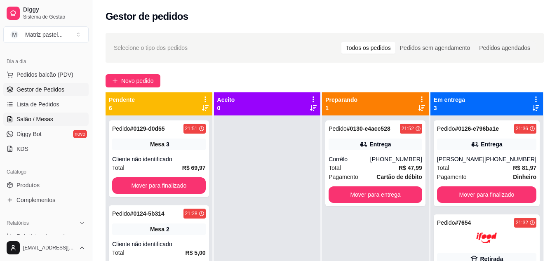
click at [60, 117] on link "Salão / Mesas" at bounding box center [45, 118] width 85 height 13
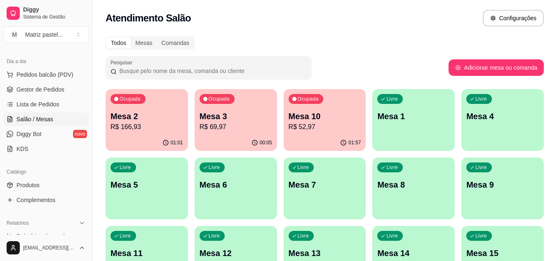
click at [296, 121] on p "Mesa 10" at bounding box center [324, 116] width 73 height 12
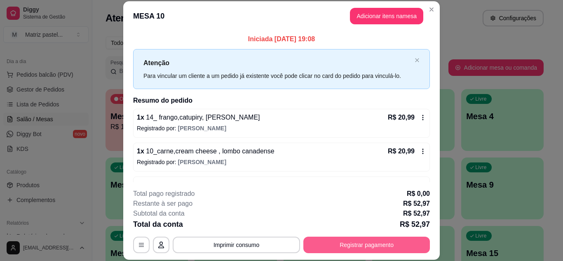
click at [335, 246] on button "Registrar pagamento" at bounding box center [366, 244] width 126 height 16
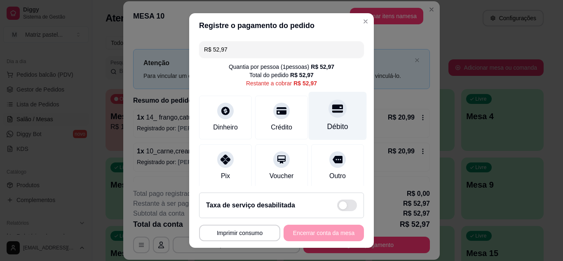
click at [328, 116] on div at bounding box center [337, 108] width 18 height 18
type input "R$ 0,00"
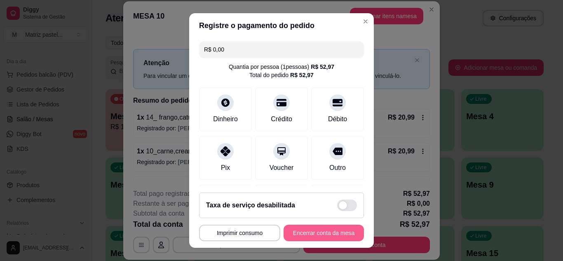
click at [347, 235] on button "Encerrar conta da mesa" at bounding box center [323, 233] width 80 height 16
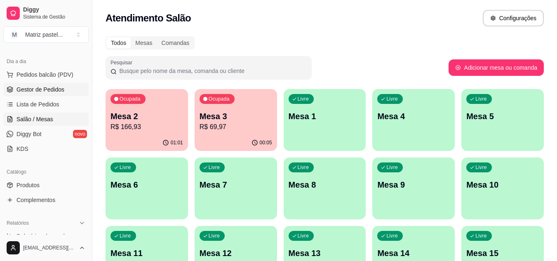
click at [29, 92] on span "Gestor de Pedidos" at bounding box center [40, 89] width 48 height 8
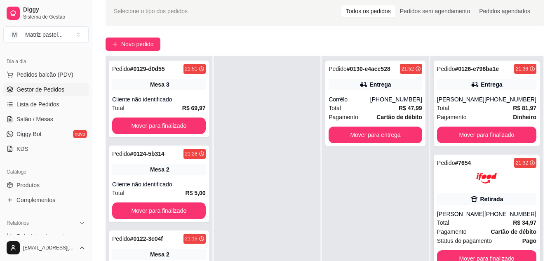
scroll to position [82, 0]
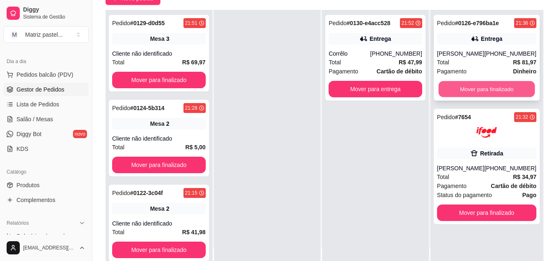
click at [472, 88] on button "Mover para finalizado" at bounding box center [486, 89] width 96 height 16
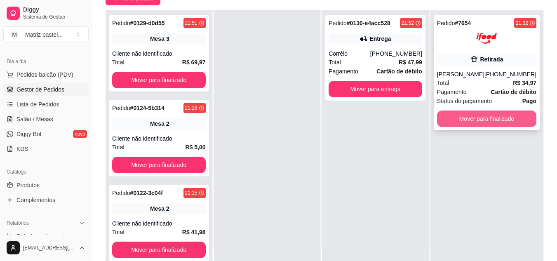
click at [470, 126] on button "Mover para finalizado" at bounding box center [486, 118] width 99 height 16
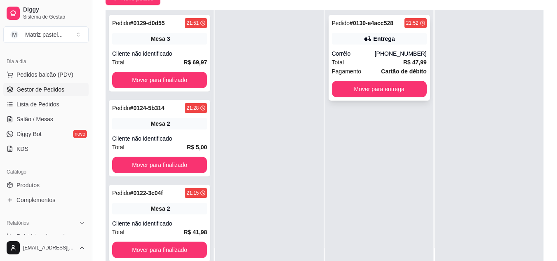
click at [367, 35] on icon at bounding box center [367, 39] width 8 height 8
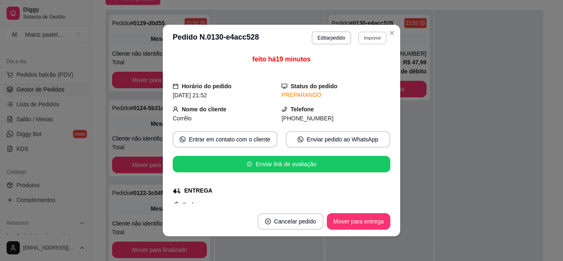
click at [360, 35] on button "Imprimir" at bounding box center [372, 37] width 28 height 13
click at [365, 64] on button "IMPRESSORA" at bounding box center [355, 66] width 60 height 13
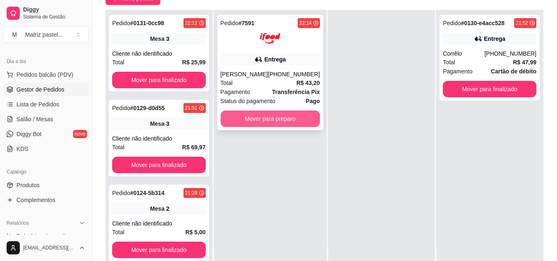
click at [277, 118] on button "Mover para preparo" at bounding box center [269, 118] width 99 height 16
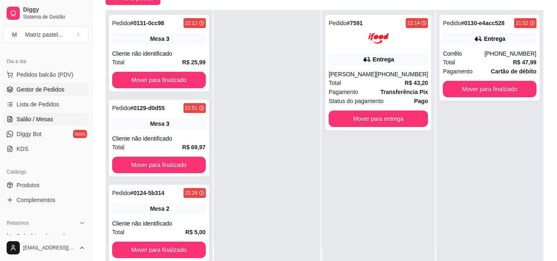
click at [52, 119] on link "Salão / Mesas" at bounding box center [45, 118] width 85 height 13
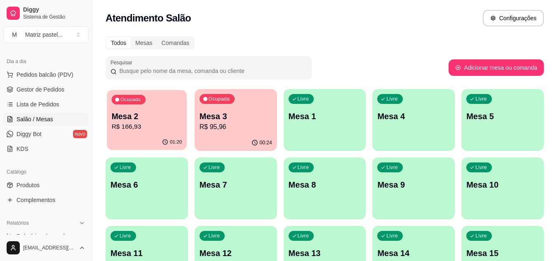
click at [148, 104] on div "Ocupada Mesa 2 R$ 166,93" at bounding box center [147, 112] width 80 height 44
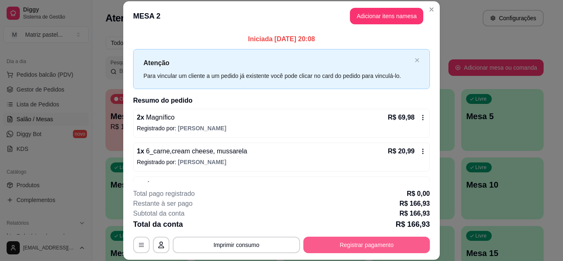
click at [346, 239] on button "Registrar pagamento" at bounding box center [366, 244] width 126 height 16
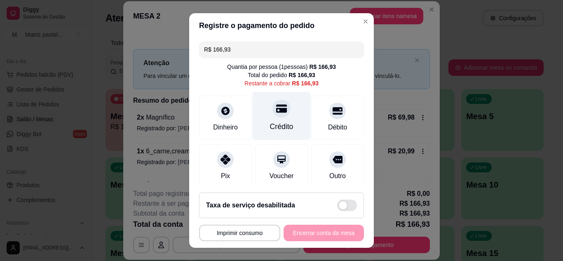
click at [274, 116] on div at bounding box center [281, 108] width 18 height 18
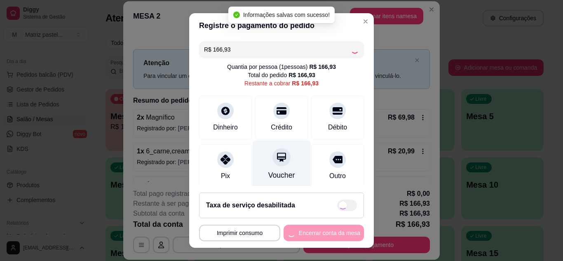
type input "R$ 0,00"
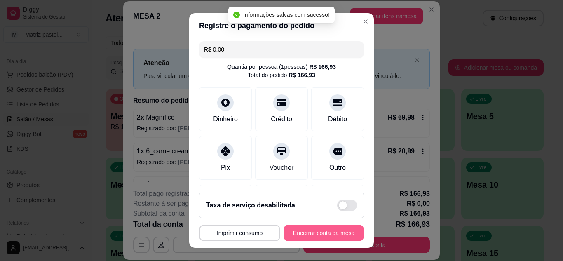
click at [315, 227] on button "Encerrar conta da mesa" at bounding box center [323, 233] width 80 height 16
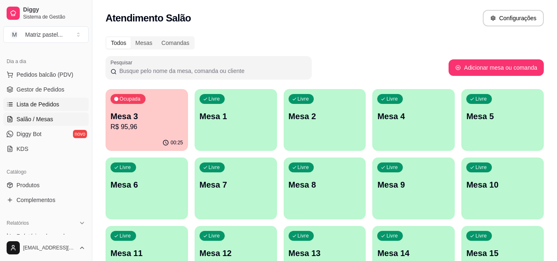
click at [47, 89] on span "Gestor de Pedidos" at bounding box center [40, 89] width 48 height 8
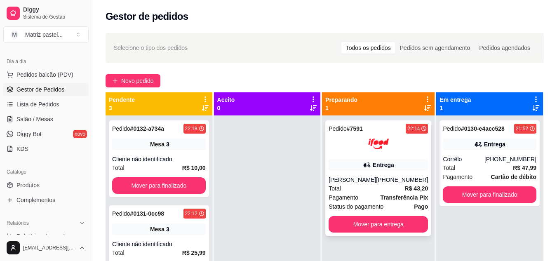
click at [407, 148] on div at bounding box center [377, 143] width 99 height 21
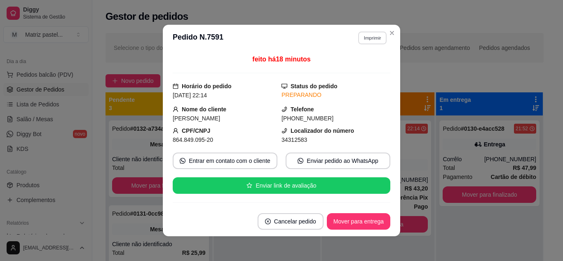
click at [370, 43] on button "Imprimir" at bounding box center [372, 37] width 28 height 13
click at [360, 65] on button "IMPRESSORA" at bounding box center [355, 66] width 60 height 13
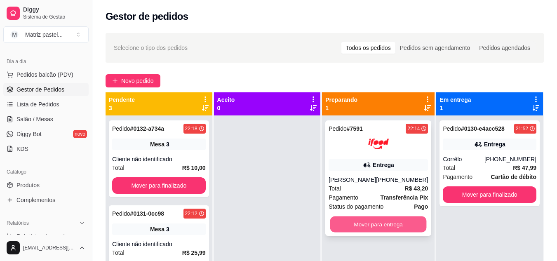
click at [358, 226] on button "Mover para entrega" at bounding box center [378, 224] width 96 height 16
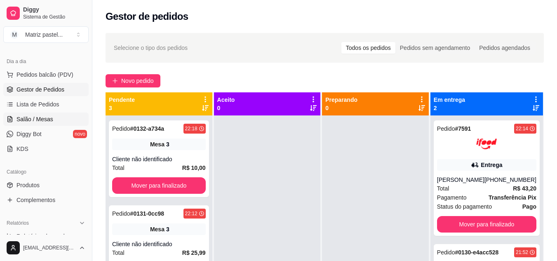
click at [26, 113] on link "Salão / Mesas" at bounding box center [45, 118] width 85 height 13
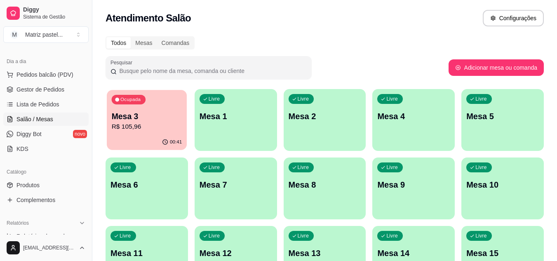
click at [159, 136] on div "00:41" at bounding box center [147, 142] width 80 height 16
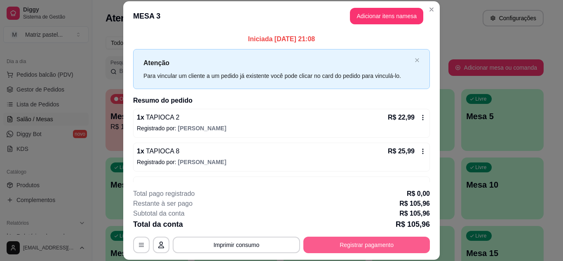
click at [332, 252] on button "Registrar pagamento" at bounding box center [366, 244] width 126 height 16
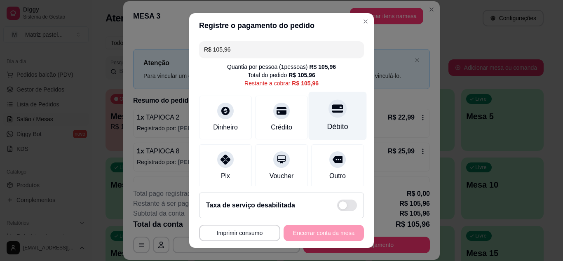
click at [328, 115] on div at bounding box center [337, 108] width 18 height 18
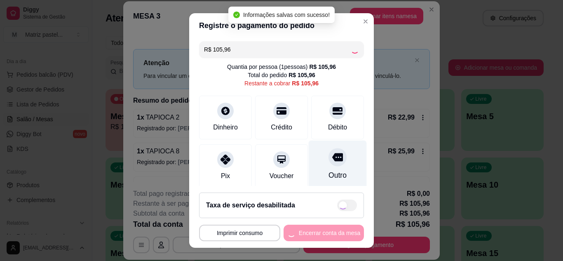
type input "R$ 0,00"
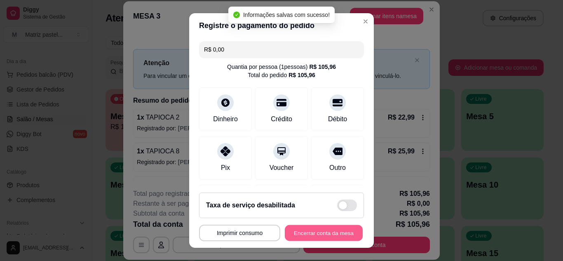
click at [310, 232] on button "Encerrar conta da mesa" at bounding box center [324, 233] width 78 height 16
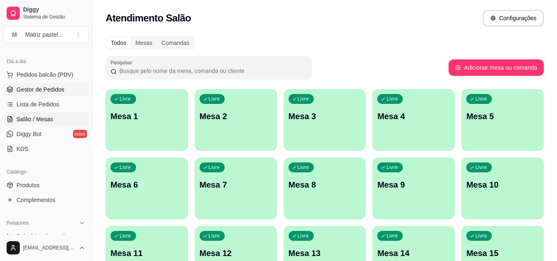
click at [27, 83] on link "Gestor de Pedidos" at bounding box center [45, 89] width 85 height 13
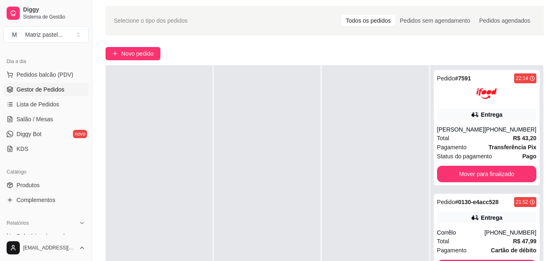
scroll to position [41, 0]
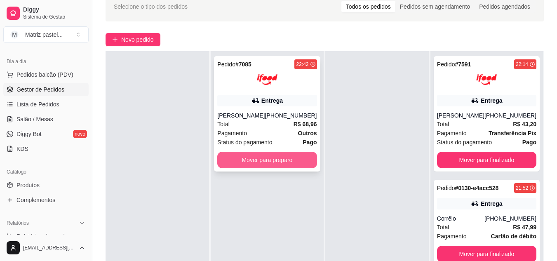
click at [268, 170] on div "Pedido # 7085 22:42 Entrega [PERSON_NAME] [PHONE_NUMBER] Total R$ 68,96 Pagamen…" at bounding box center [267, 113] width 106 height 115
click at [298, 164] on button "Mover para preparo" at bounding box center [266, 160] width 99 height 16
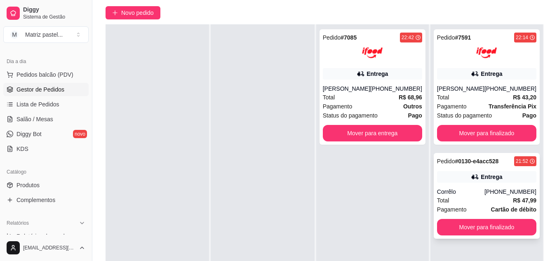
scroll to position [82, 0]
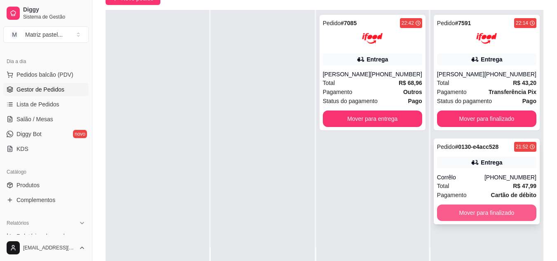
click at [473, 207] on button "Mover para finalizado" at bounding box center [486, 212] width 99 height 16
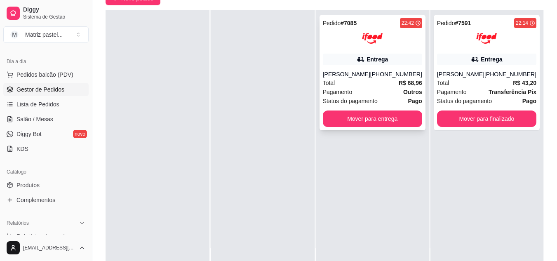
click at [365, 44] on img at bounding box center [372, 38] width 21 height 21
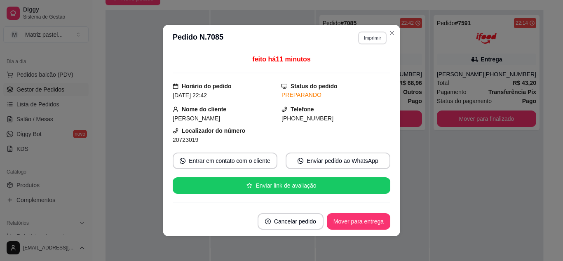
click at [369, 42] on button "Imprimir" at bounding box center [372, 37] width 28 height 13
click at [359, 68] on button "IMPRESSORA" at bounding box center [355, 66] width 60 height 13
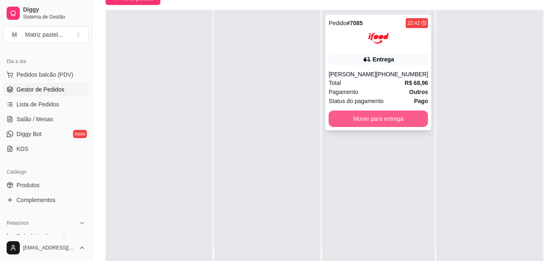
click at [366, 126] on button "Mover para entrega" at bounding box center [377, 118] width 99 height 16
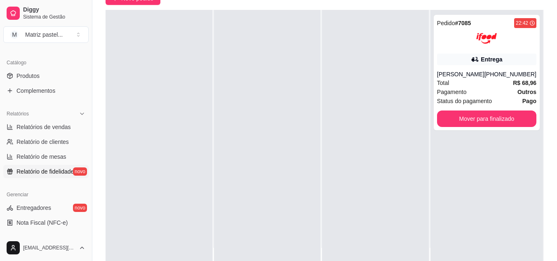
scroll to position [208, 0]
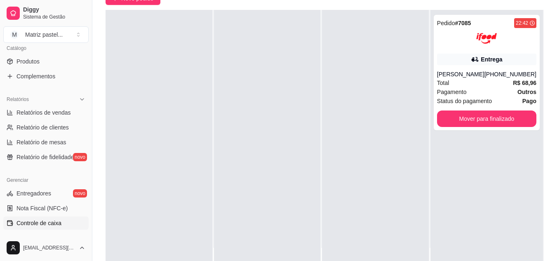
click at [52, 218] on link "Controle de caixa" at bounding box center [45, 222] width 85 height 13
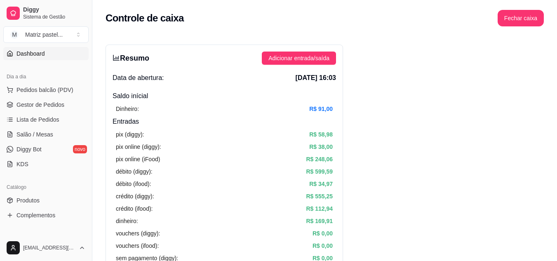
scroll to position [2, 0]
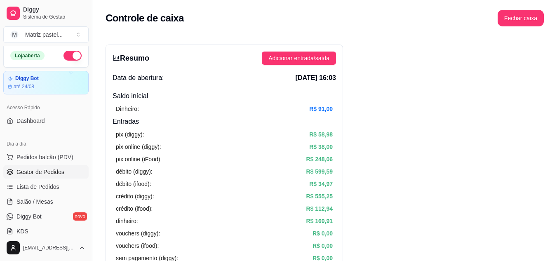
click at [36, 173] on span "Gestor de Pedidos" at bounding box center [40, 172] width 48 height 8
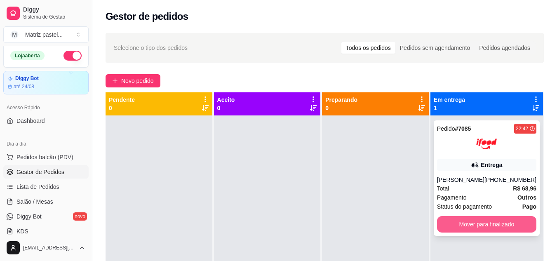
click at [477, 228] on button "Mover para finalizado" at bounding box center [486, 224] width 99 height 16
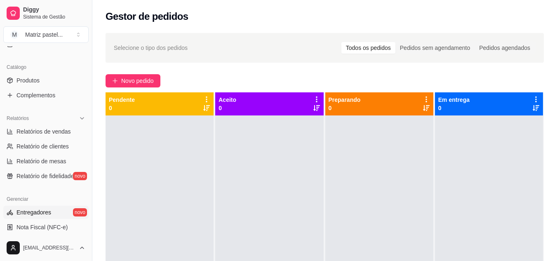
scroll to position [208, 0]
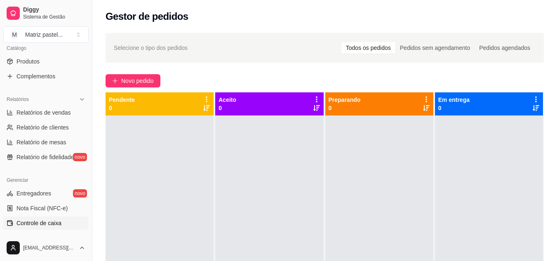
click at [56, 222] on span "Controle de caixa" at bounding box center [38, 223] width 45 height 8
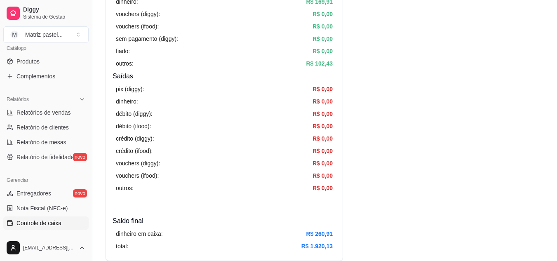
scroll to position [288, 0]
